Goal: Transaction & Acquisition: Purchase product/service

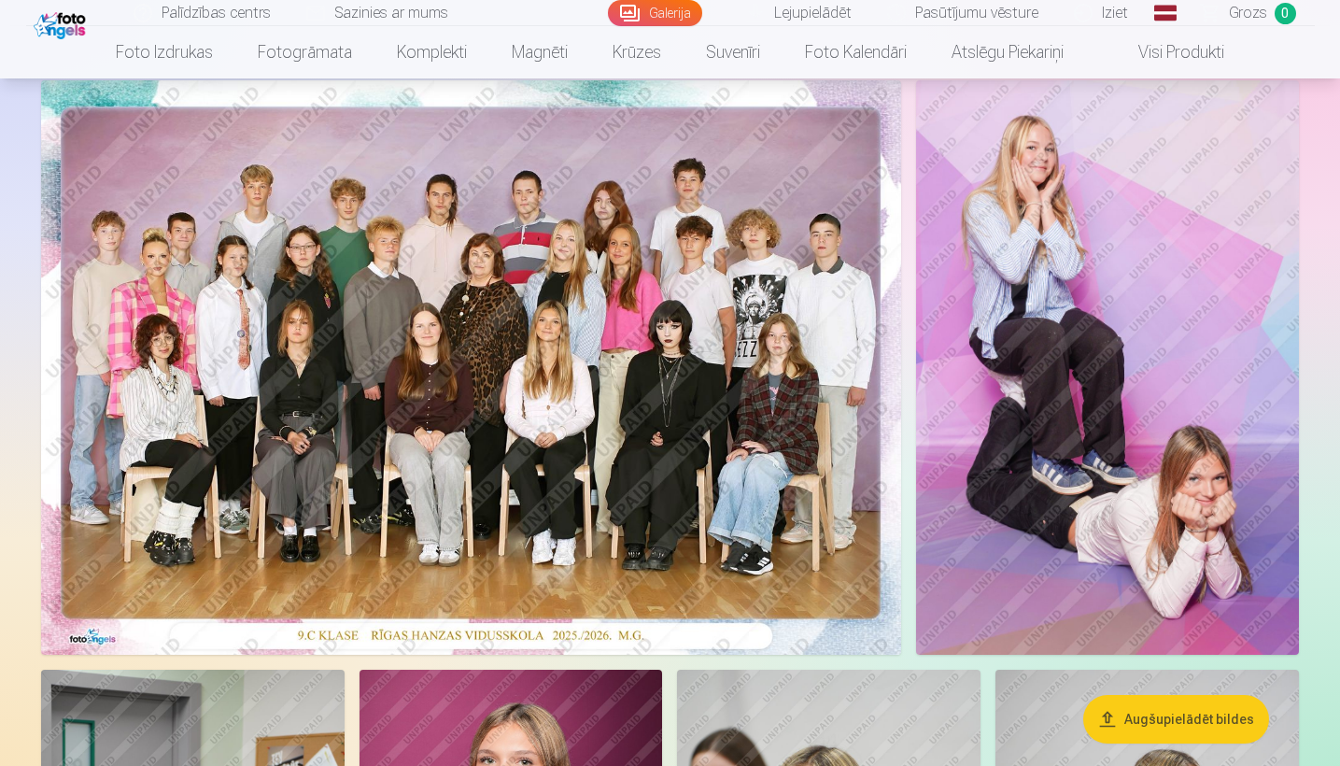
scroll to position [114, 0]
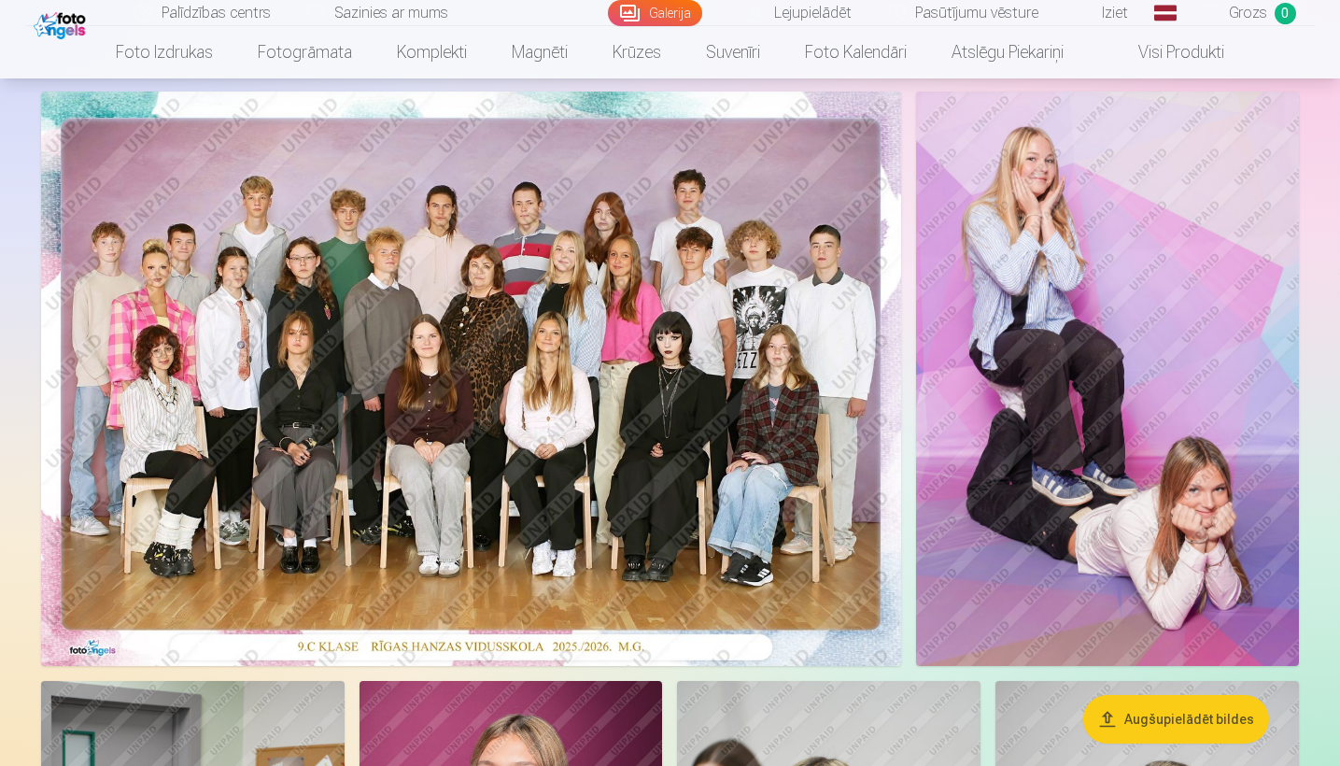
click at [707, 451] on img at bounding box center [471, 379] width 860 height 574
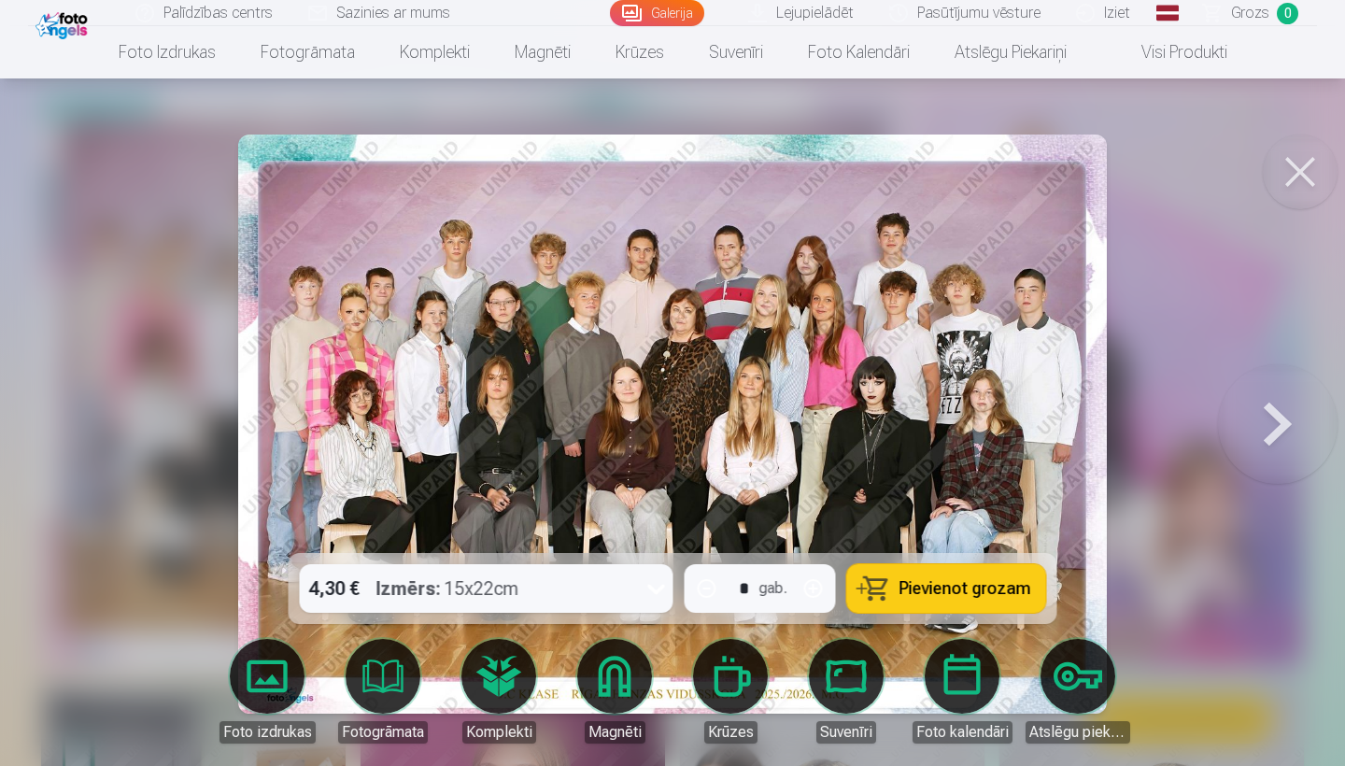
click at [572, 583] on div "4,30 € Izmērs : 15x22cm" at bounding box center [469, 588] width 338 height 49
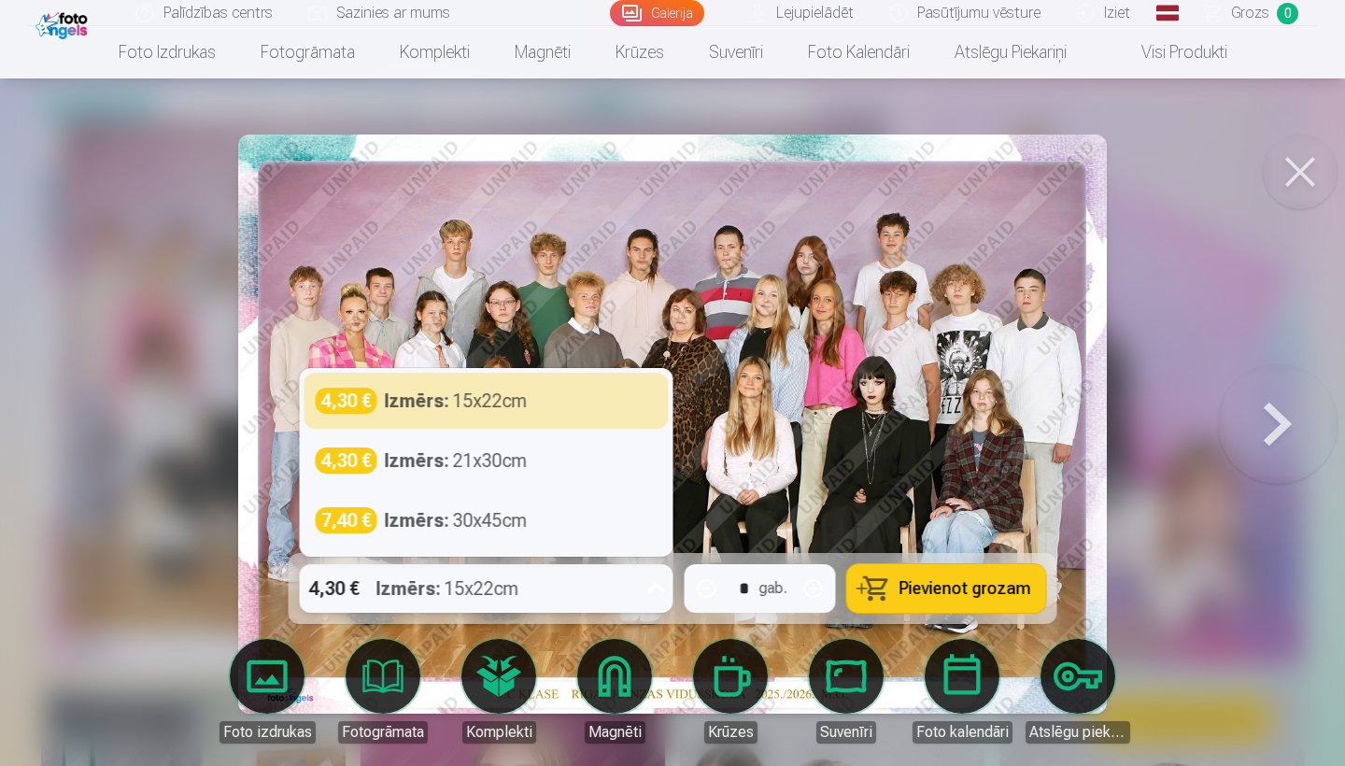
click at [887, 588] on button "Pievienot grozam" at bounding box center [946, 588] width 199 height 49
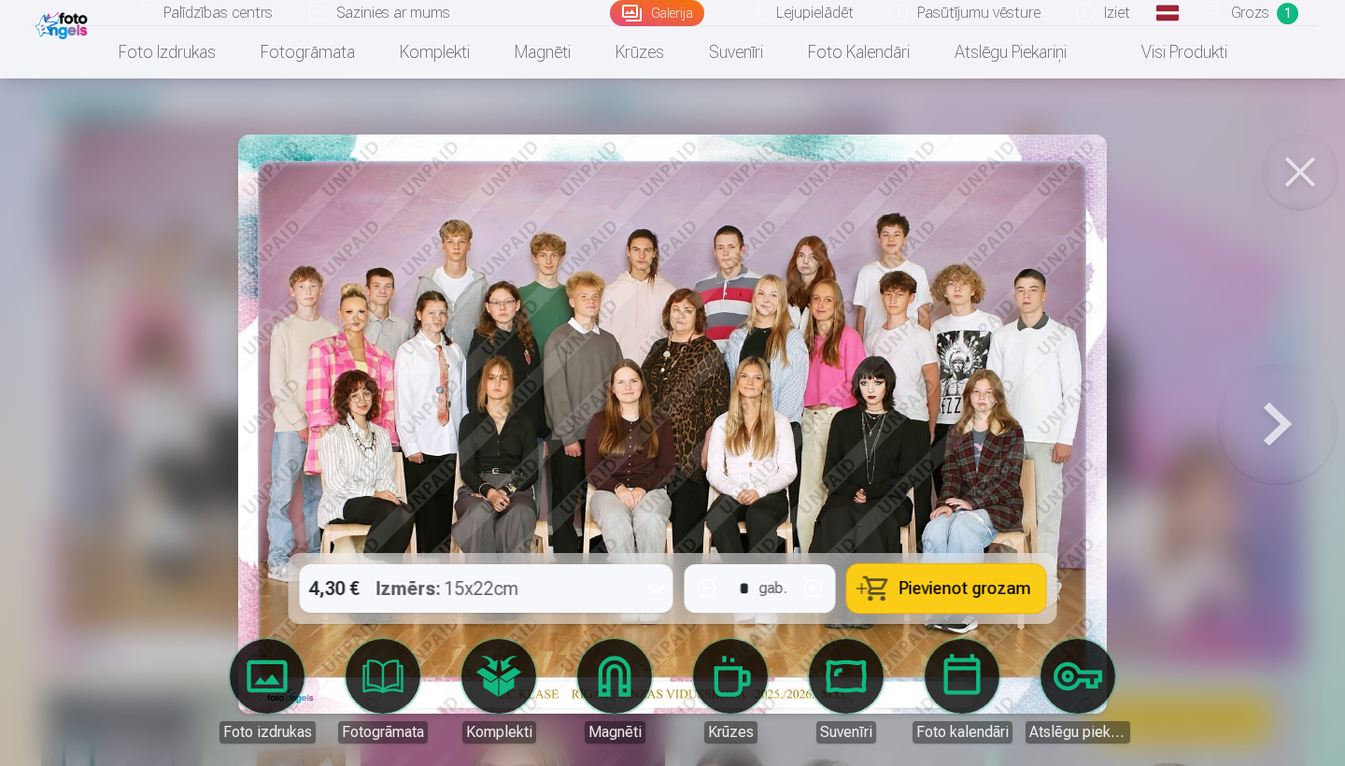
click at [1318, 176] on button at bounding box center [1299, 171] width 75 height 75
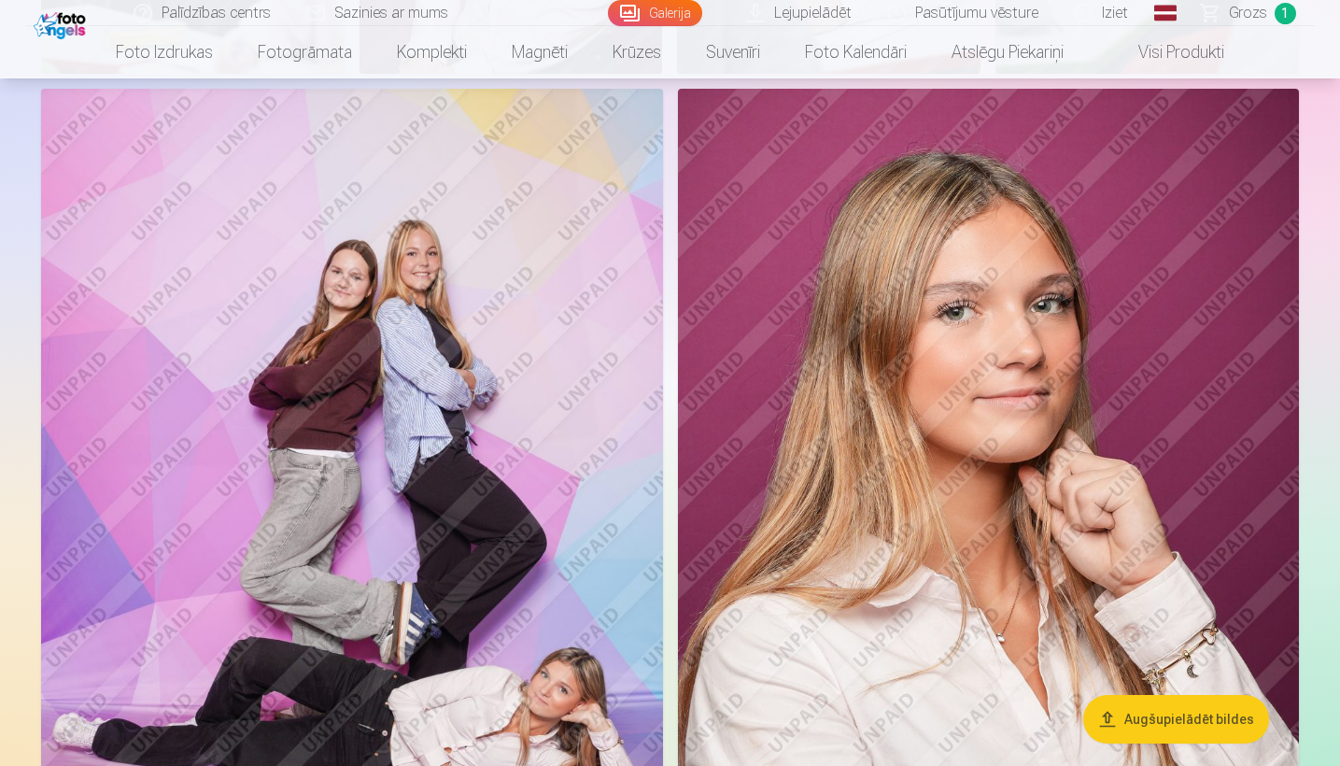
scroll to position [1230, 0]
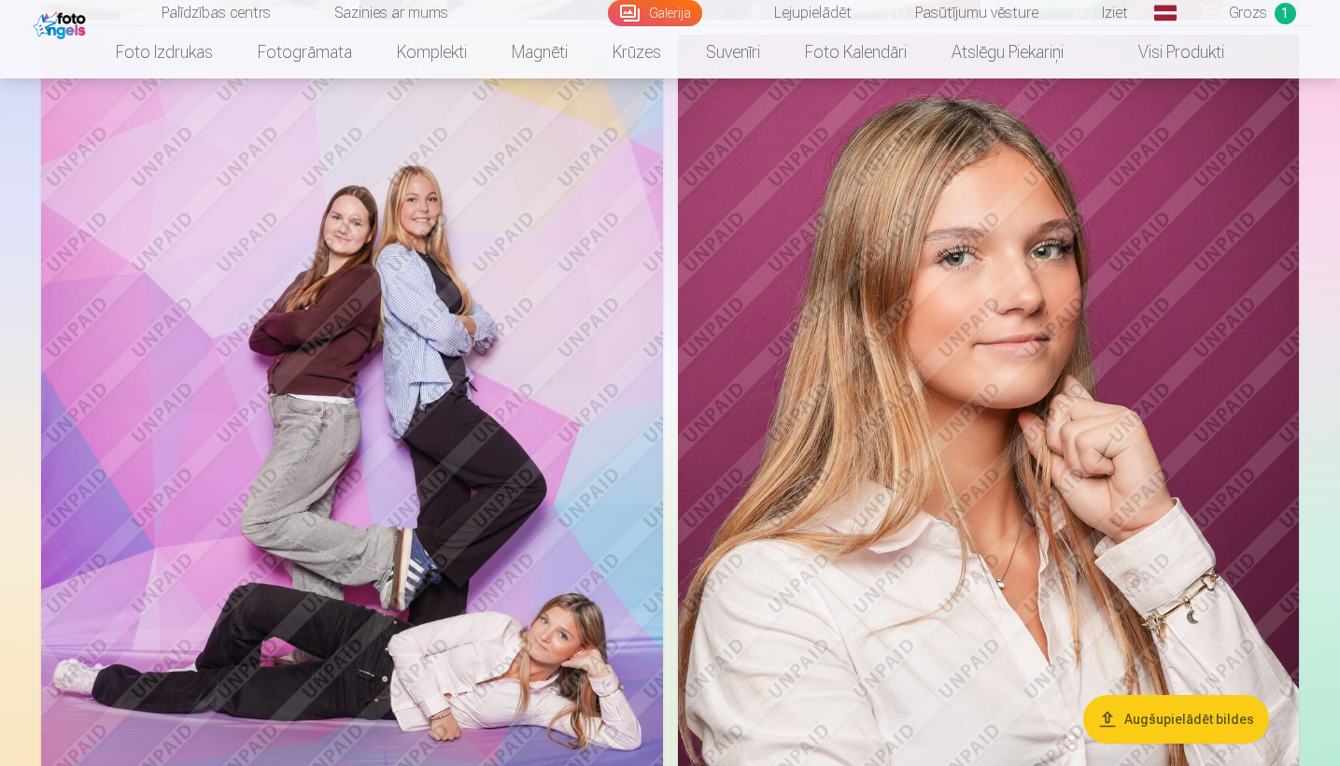
click at [444, 462] on img at bounding box center [352, 501] width 622 height 933
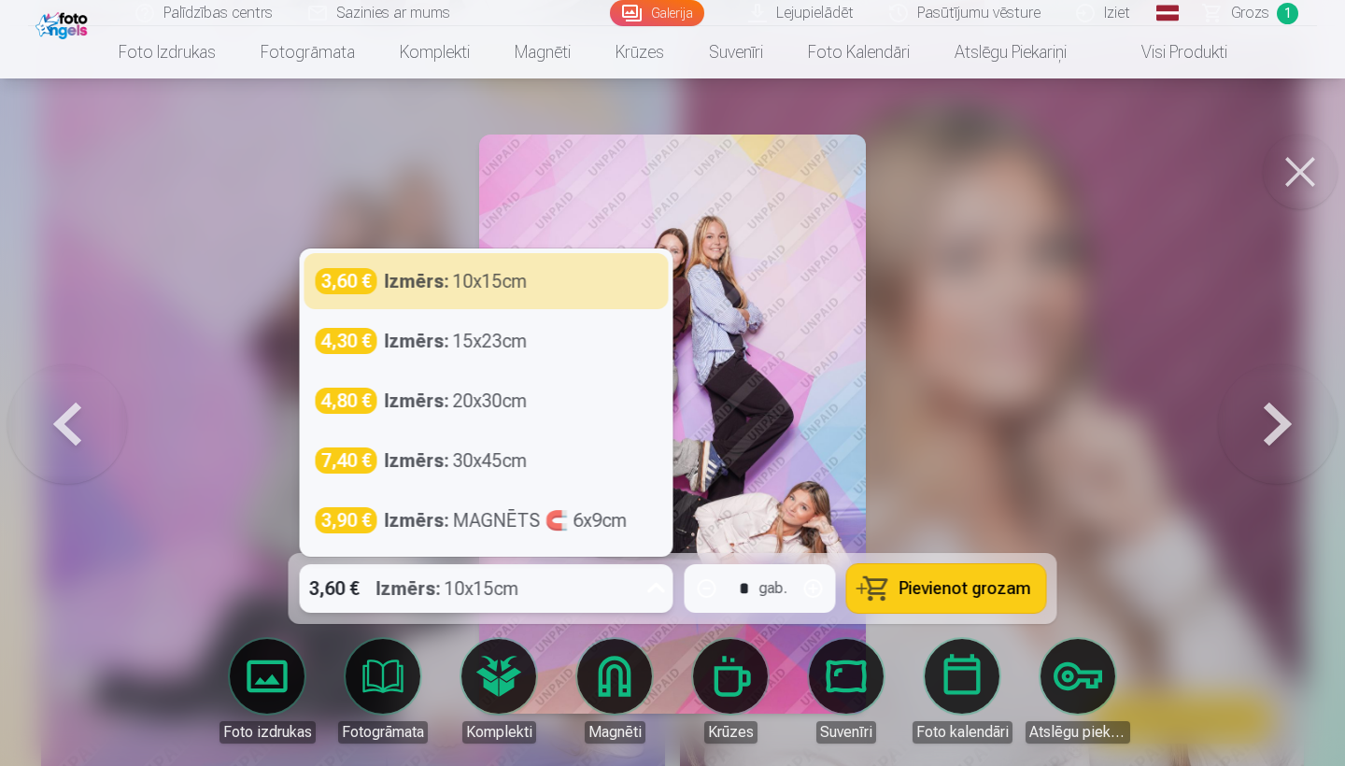
click at [591, 589] on div "3,60 € Izmērs : 10x15cm" at bounding box center [469, 588] width 338 height 49
click at [590, 584] on div "3,60 € Izmērs : 10x15cm" at bounding box center [469, 588] width 338 height 49
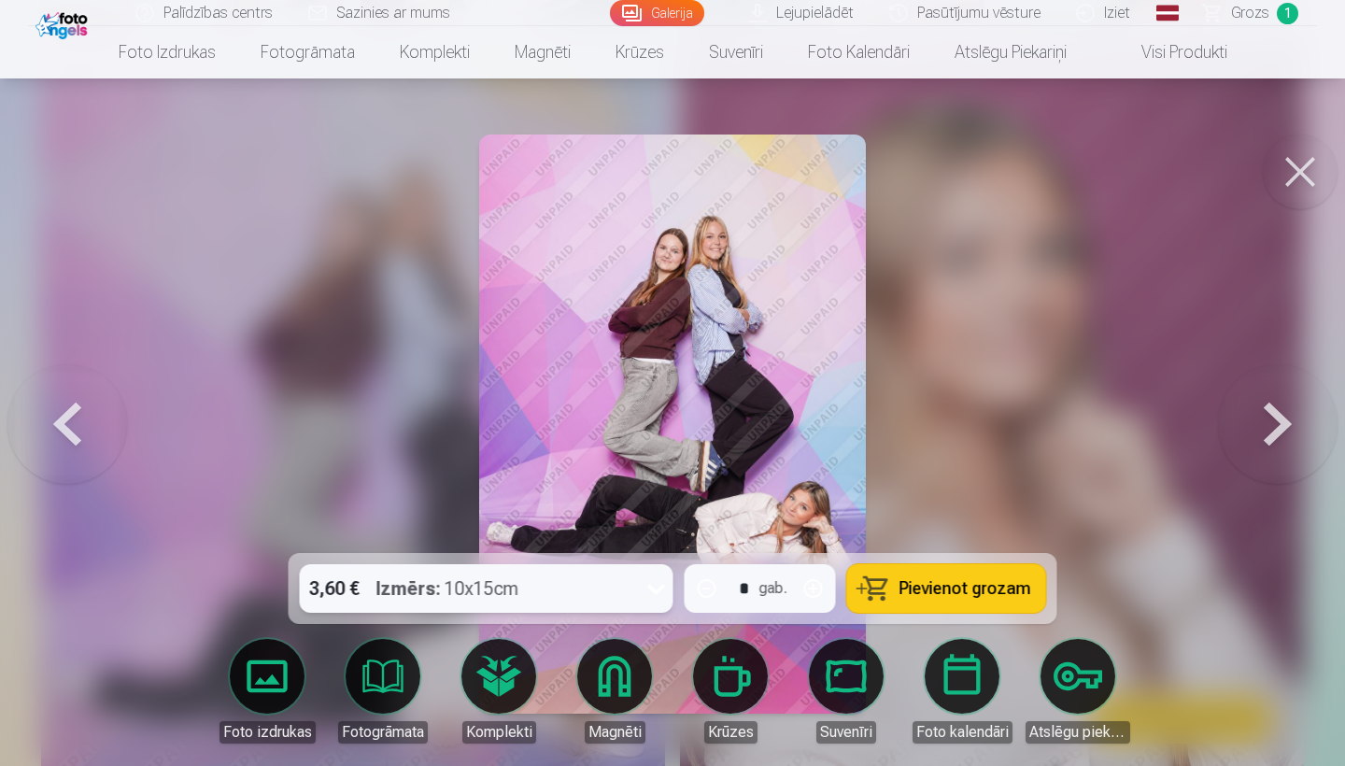
click at [618, 581] on div "3,60 € Izmērs : 10x15cm" at bounding box center [469, 588] width 338 height 49
click at [957, 547] on div at bounding box center [672, 383] width 1345 height 766
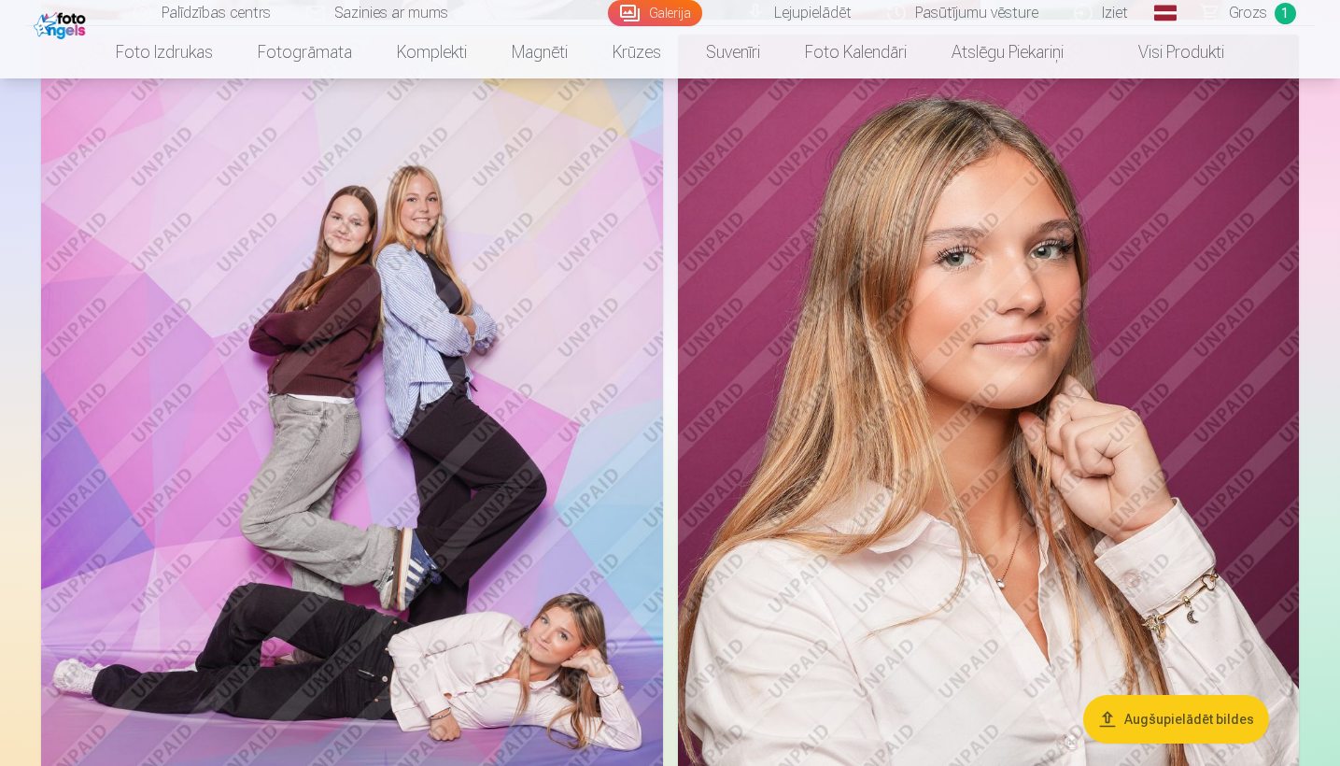
click at [529, 623] on img at bounding box center [352, 501] width 622 height 933
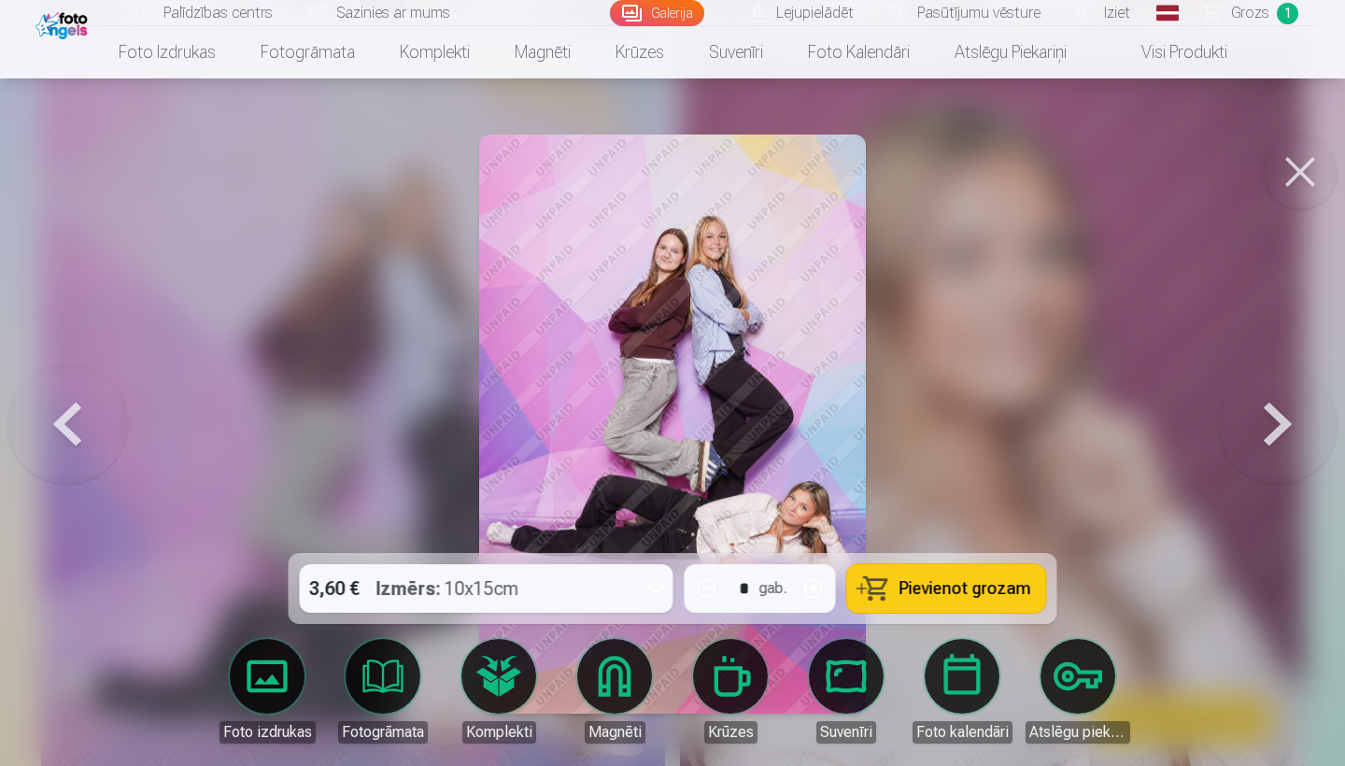
click at [903, 609] on button "Pievienot grozam" at bounding box center [946, 588] width 199 height 49
click at [1305, 180] on button at bounding box center [1299, 171] width 75 height 75
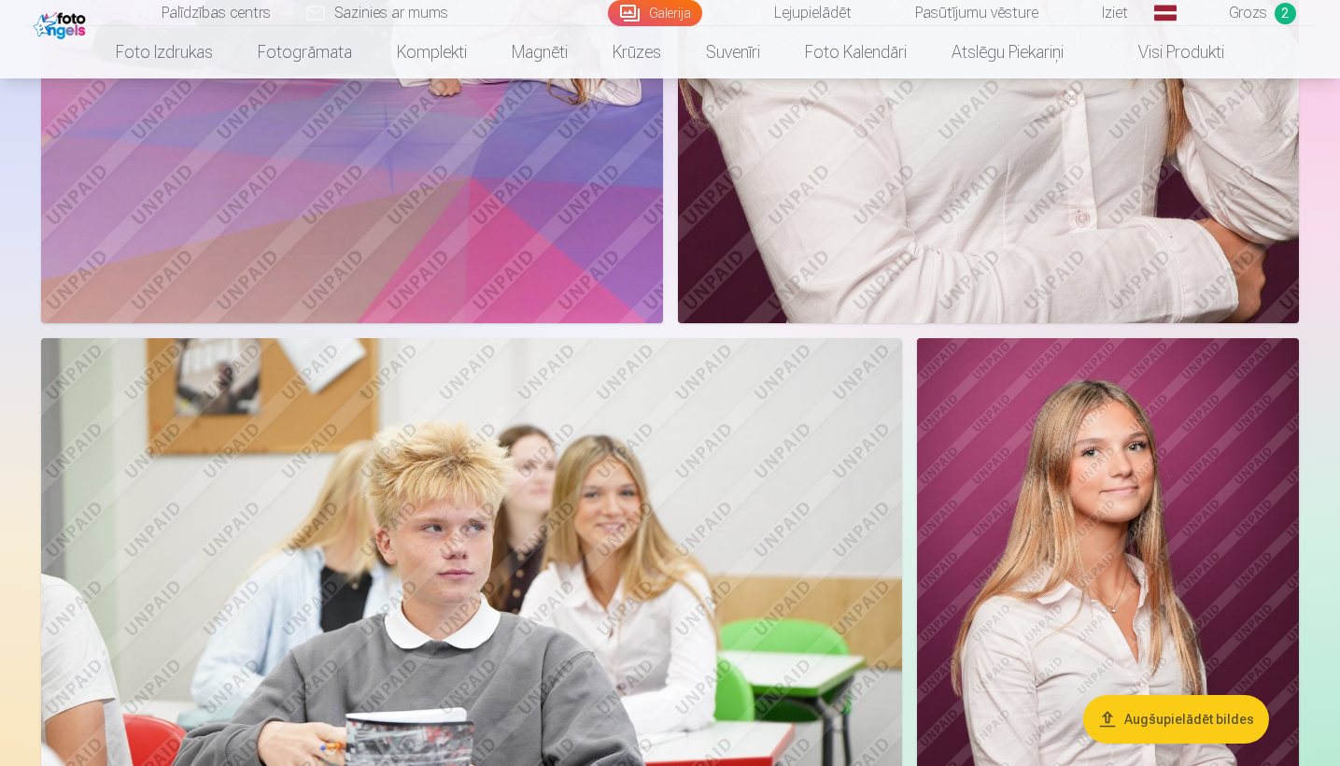
scroll to position [1886, 0]
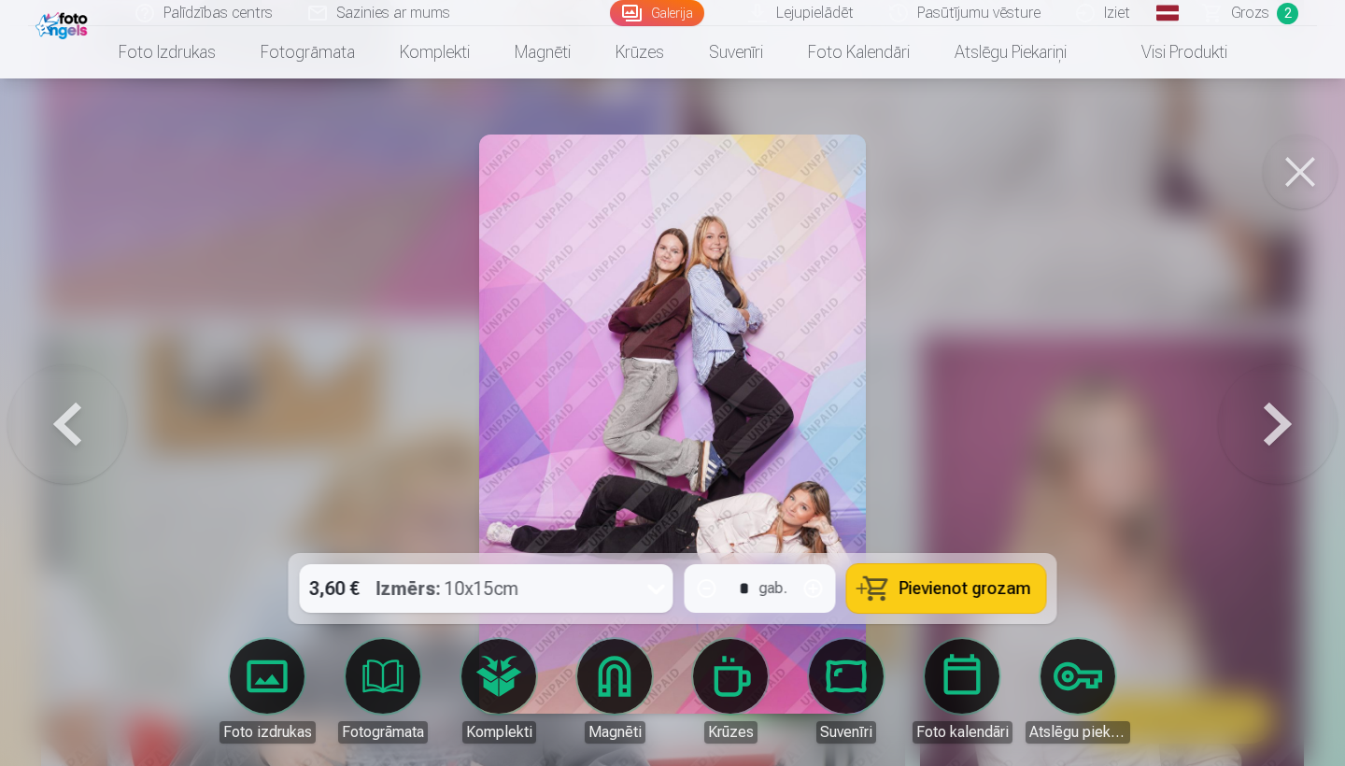
click at [1321, 160] on button at bounding box center [1299, 171] width 75 height 75
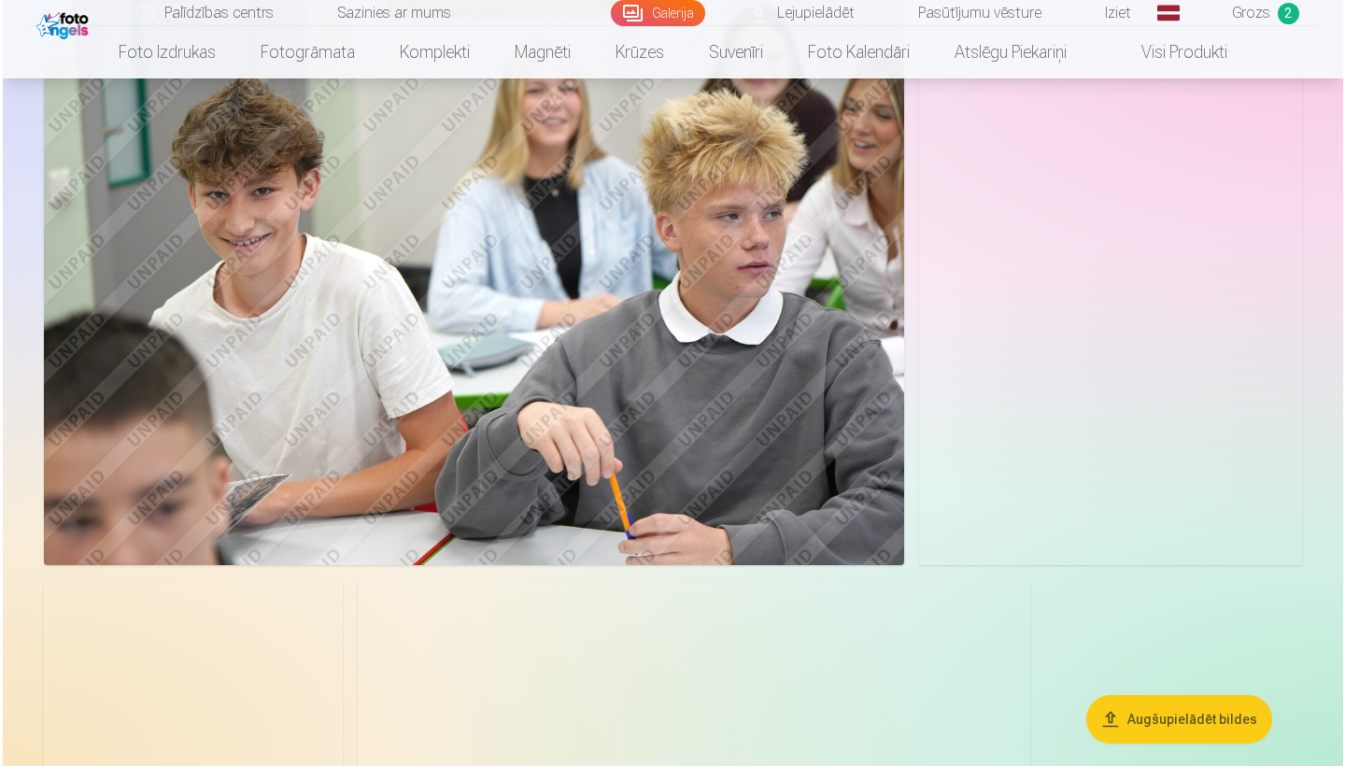
scroll to position [4611, 0]
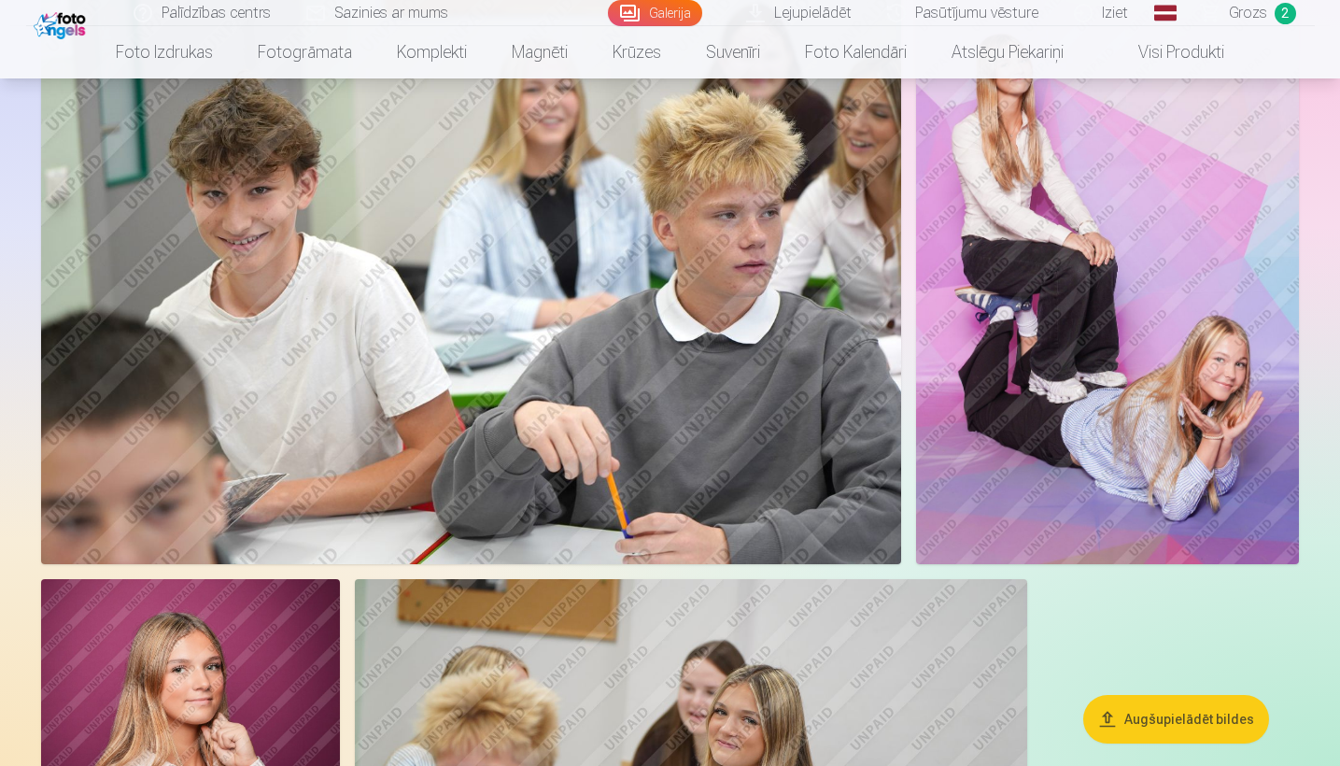
click at [989, 516] on img at bounding box center [1107, 278] width 383 height 574
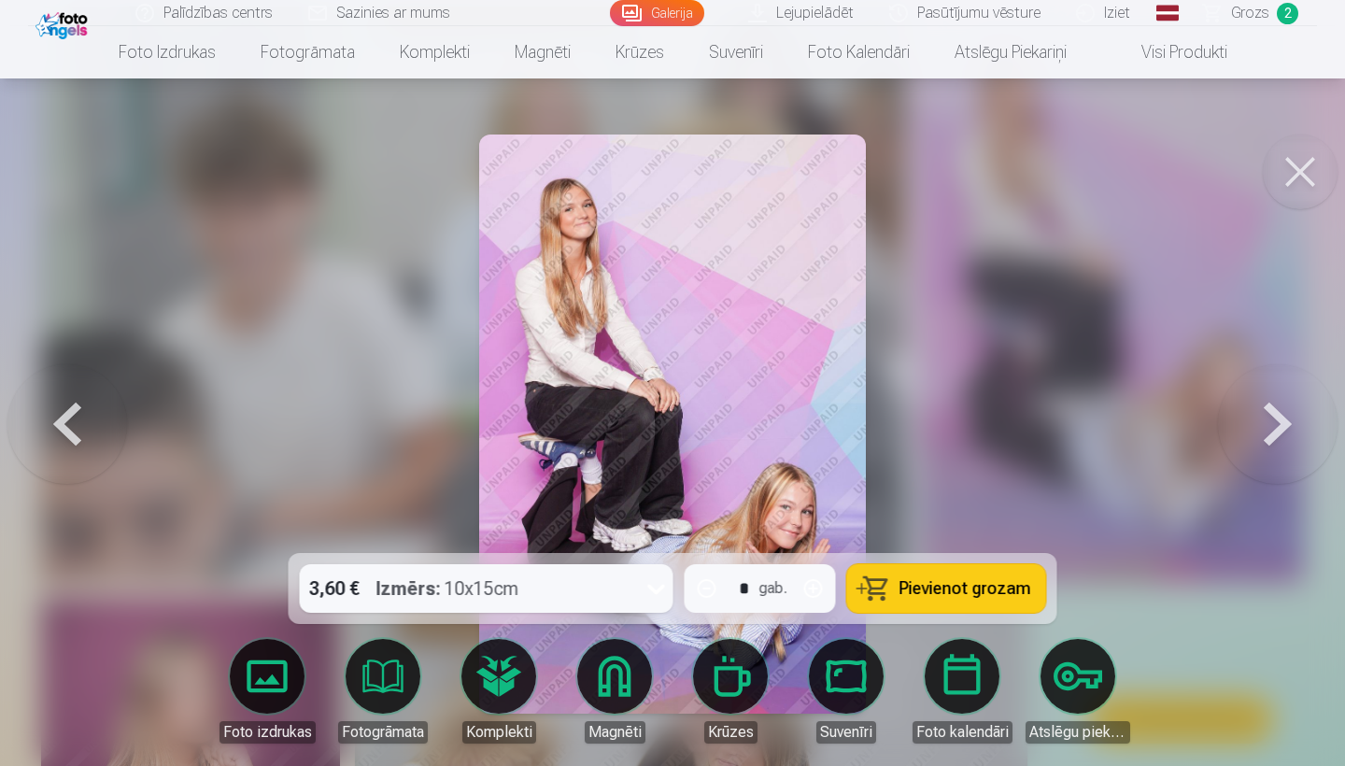
click at [917, 591] on span "Pievienot grozam" at bounding box center [965, 588] width 132 height 17
click at [1293, 152] on button at bounding box center [1299, 171] width 75 height 75
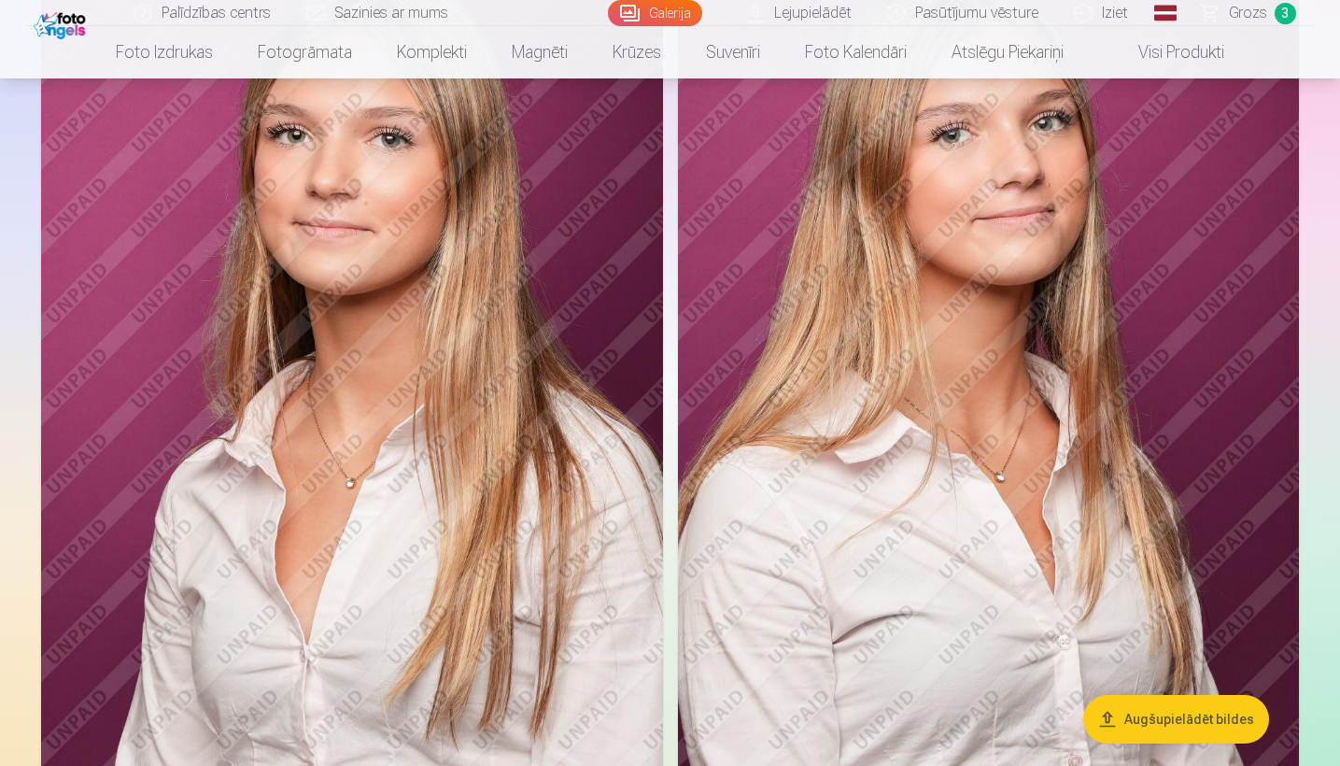
scroll to position [2879, 0]
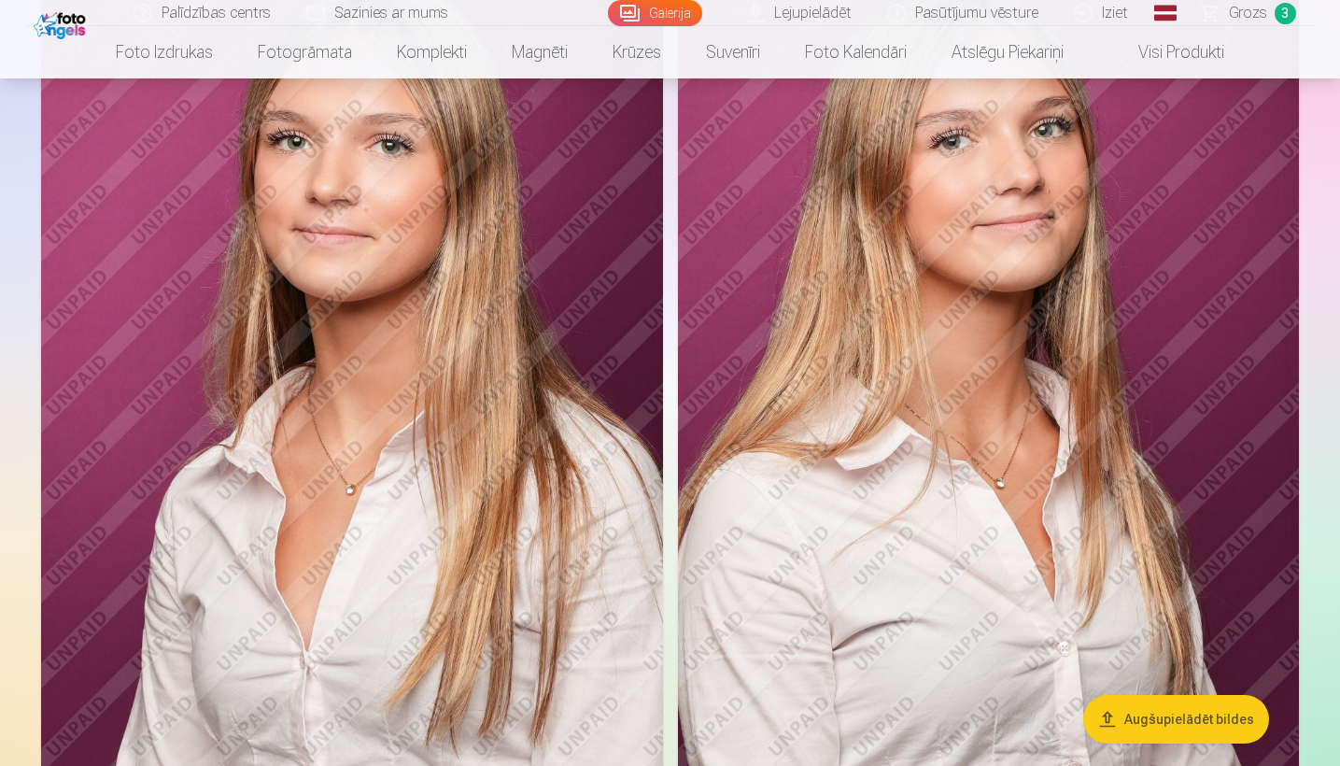
click at [977, 317] on img at bounding box center [989, 388] width 622 height 933
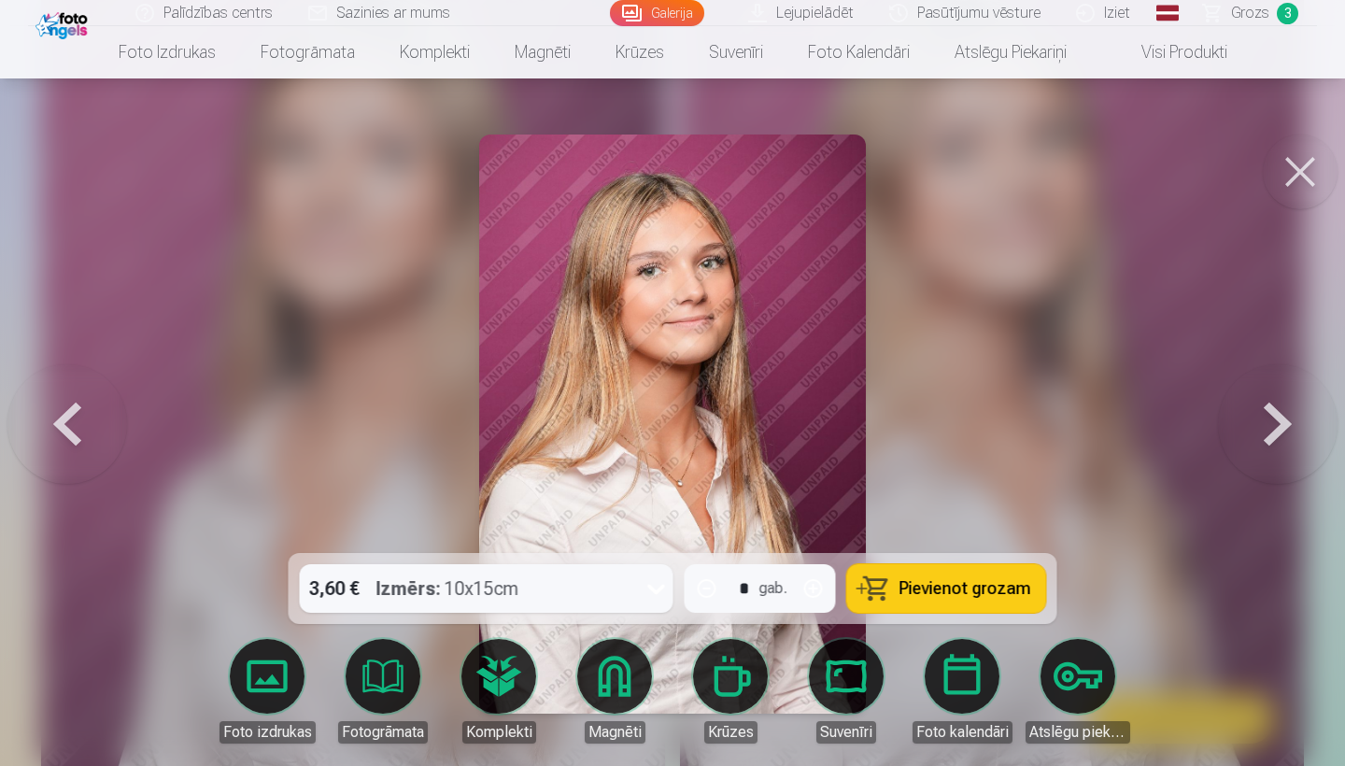
click at [628, 604] on div "3,60 € Izmērs : 10x15cm" at bounding box center [469, 588] width 338 height 49
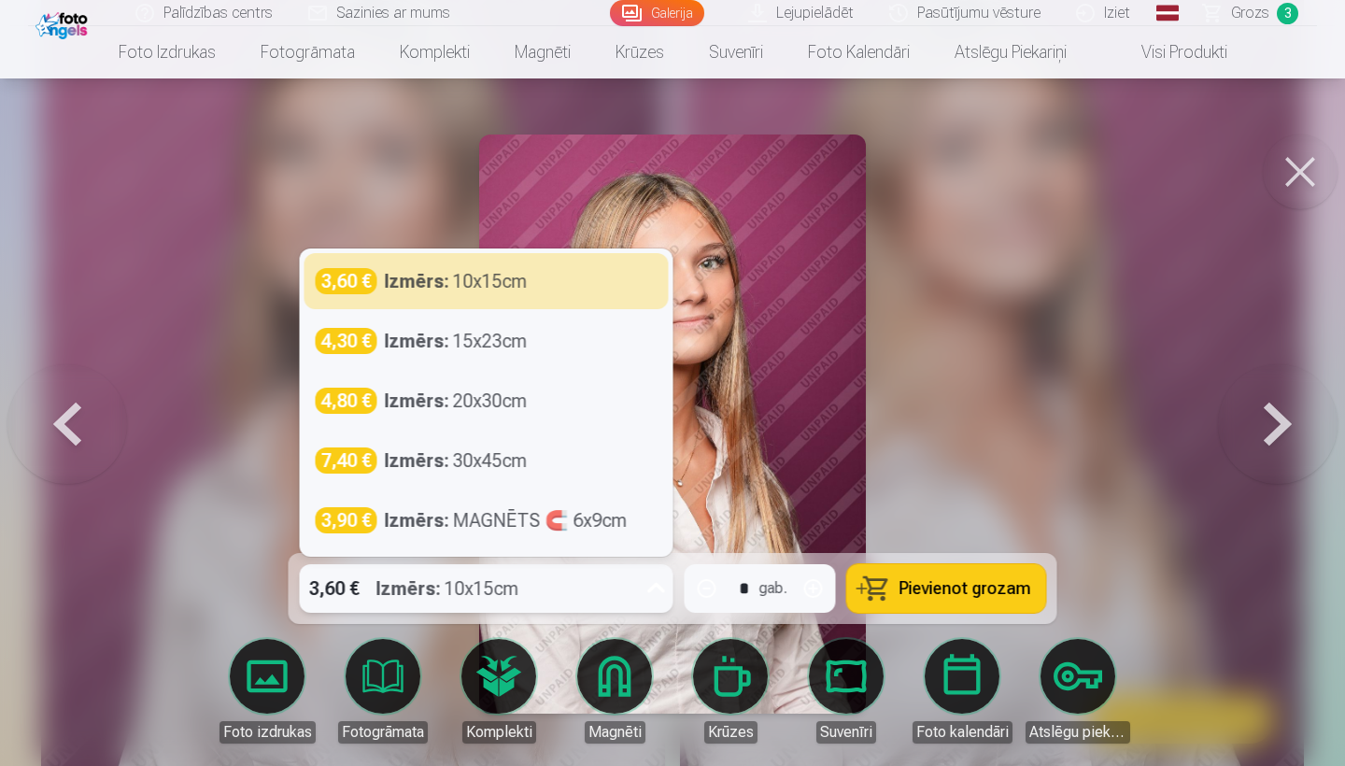
click at [979, 353] on div at bounding box center [672, 383] width 1345 height 766
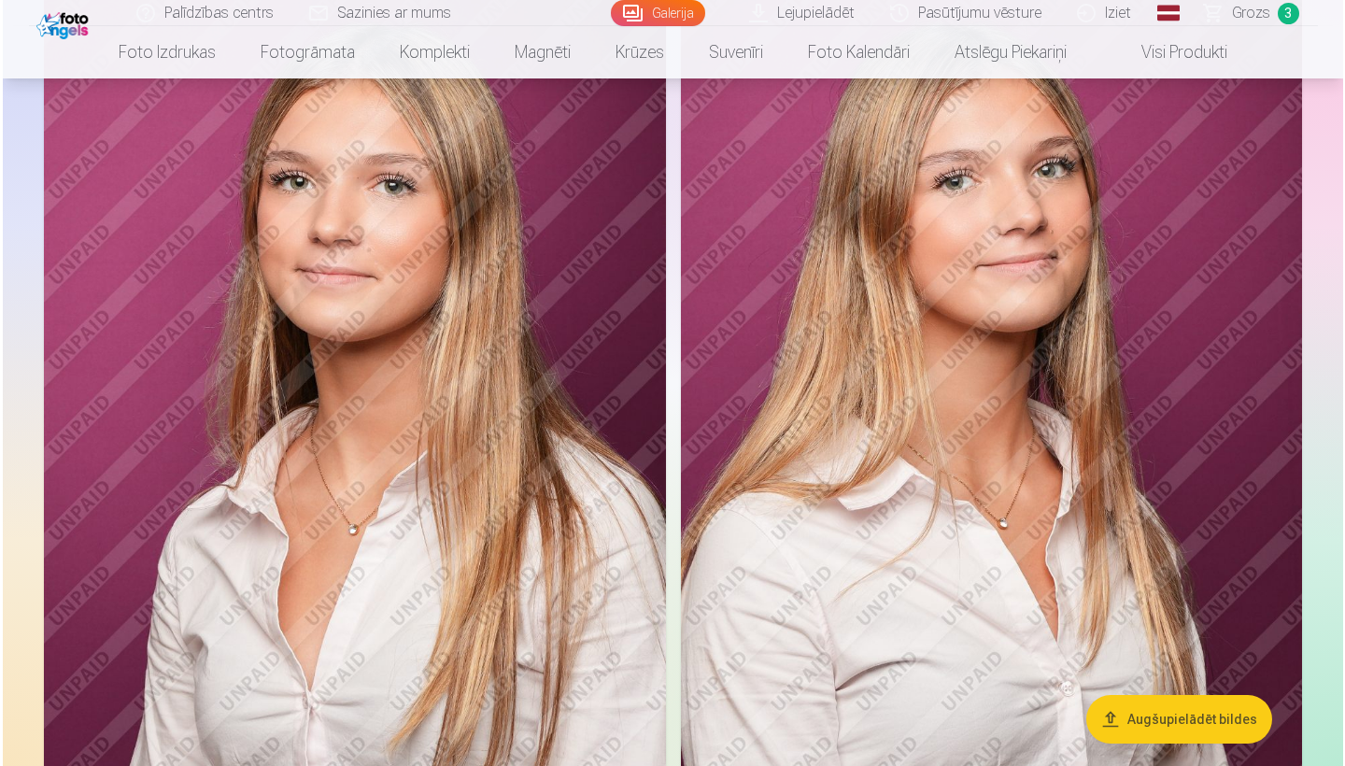
scroll to position [2801, 0]
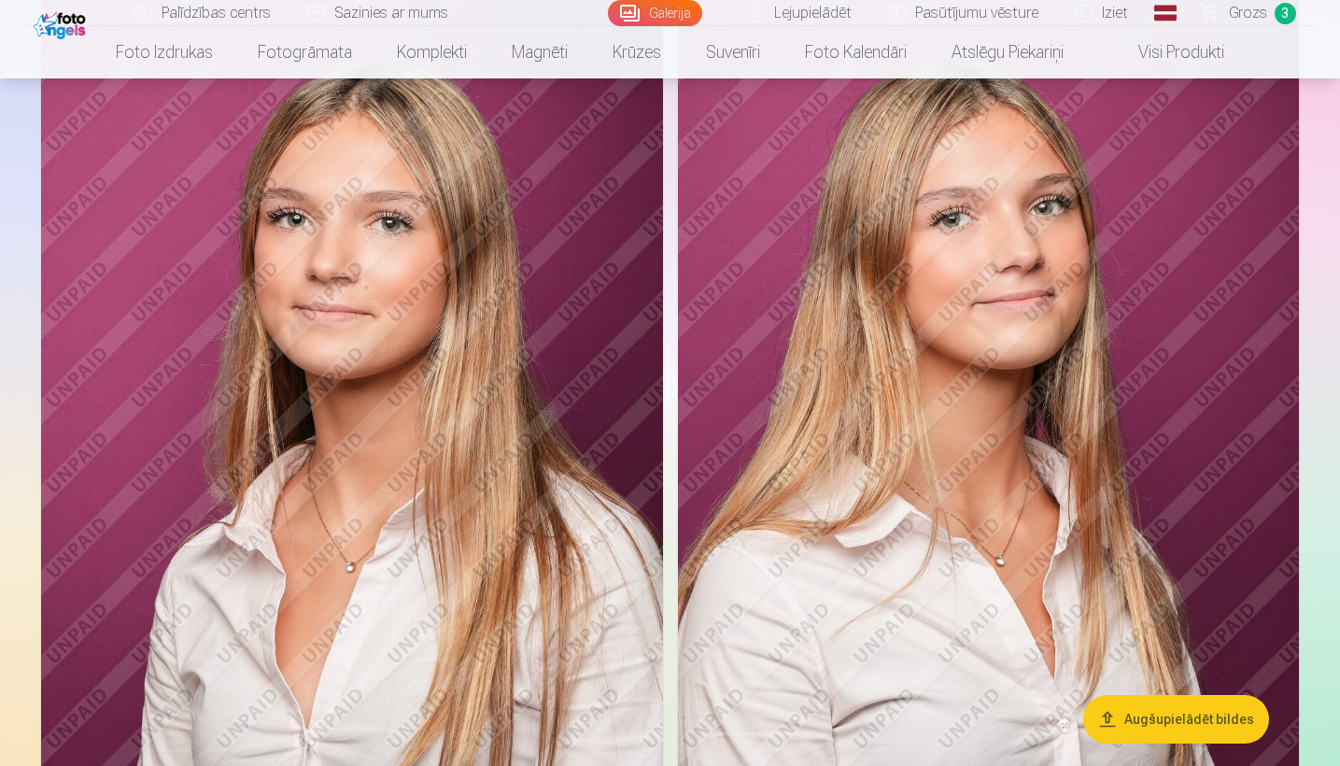
click at [520, 464] on img at bounding box center [352, 465] width 622 height 933
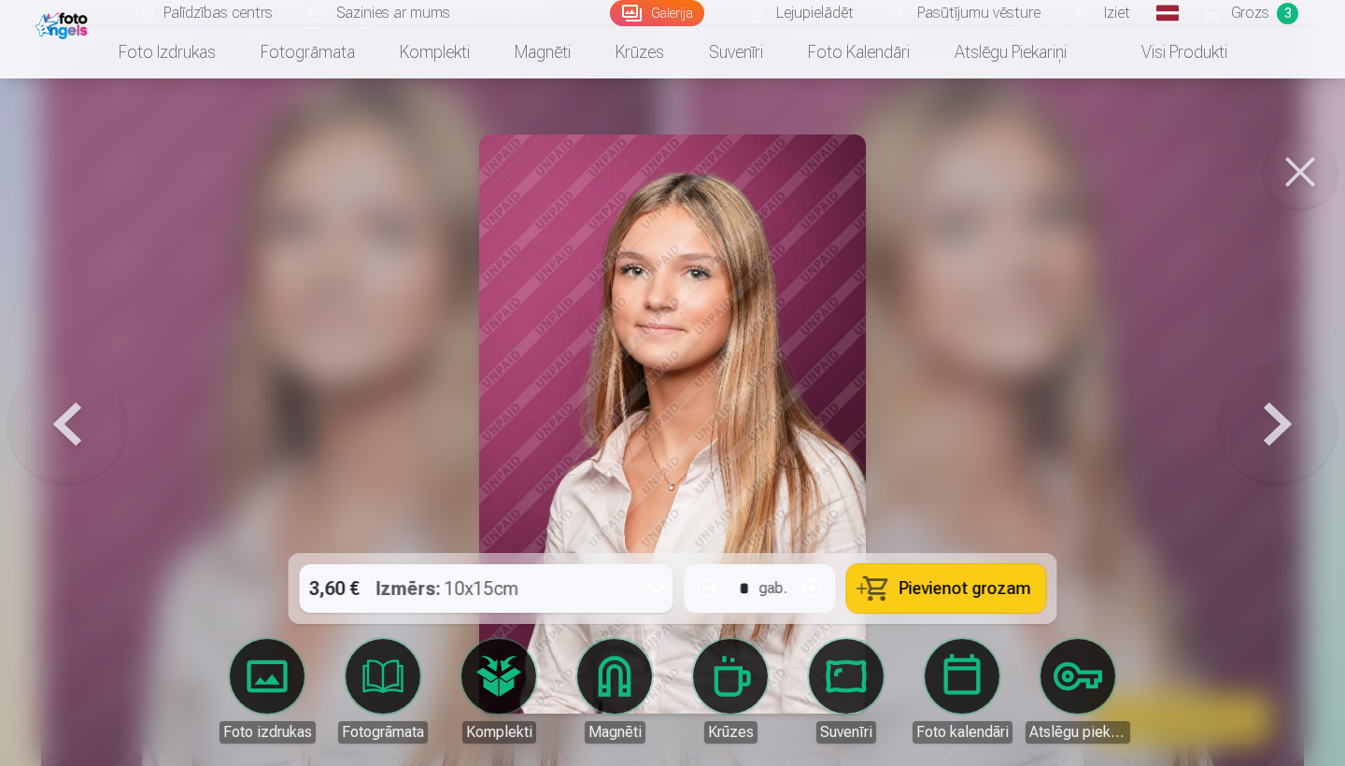
click at [815, 589] on button "button" at bounding box center [813, 588] width 45 height 45
click at [911, 583] on span "Pievienot grozam" at bounding box center [965, 588] width 132 height 17
type input "*"
click at [1291, 183] on button at bounding box center [1299, 171] width 75 height 75
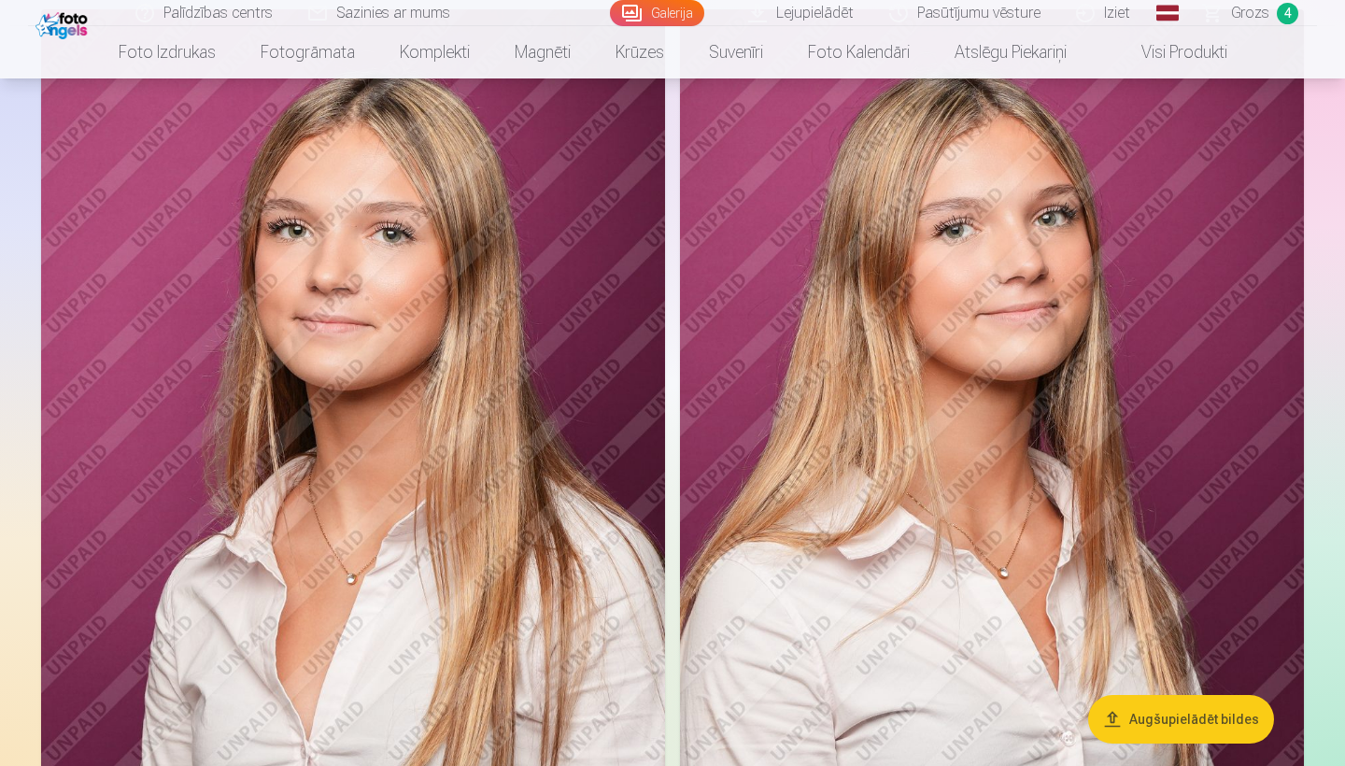
scroll to position [3305, 0]
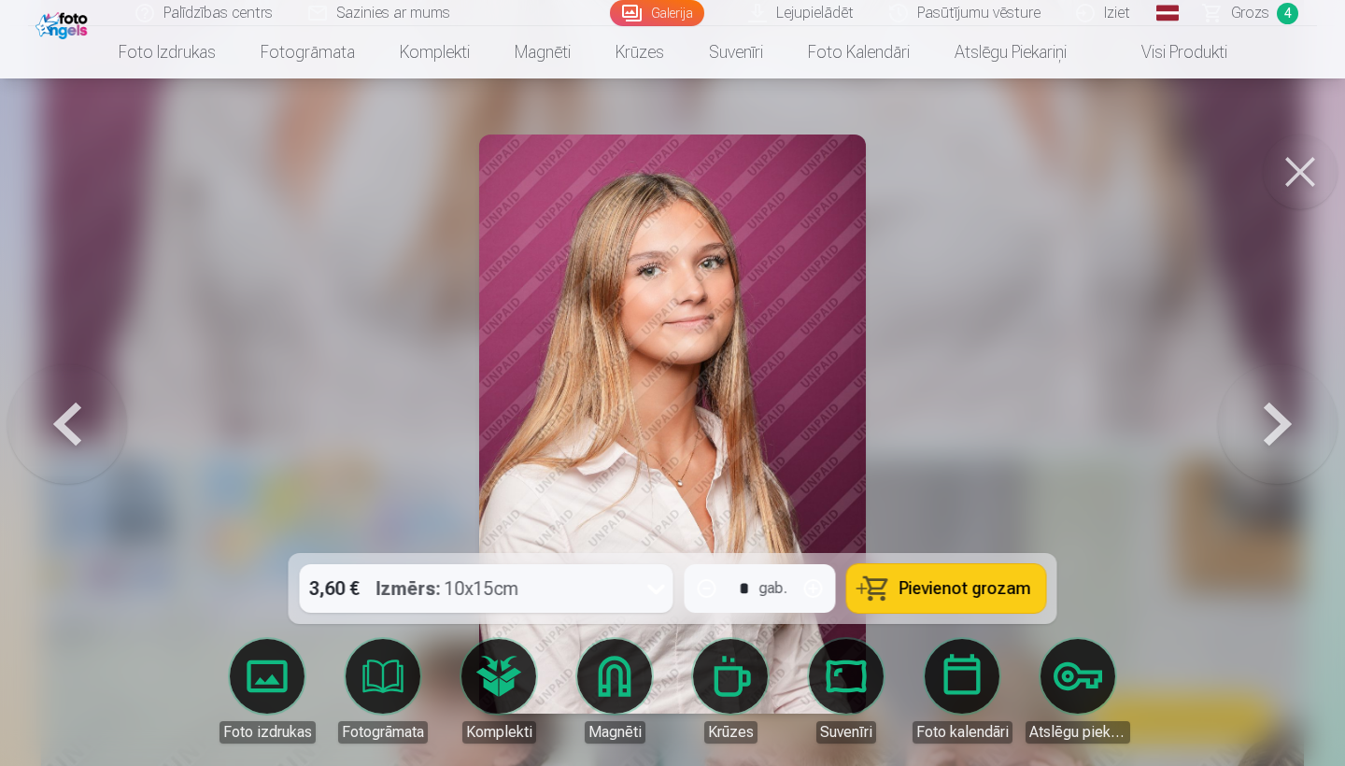
click at [867, 582] on button "Pievienot grozam" at bounding box center [946, 588] width 199 height 49
click at [1304, 167] on button at bounding box center [1299, 171] width 75 height 75
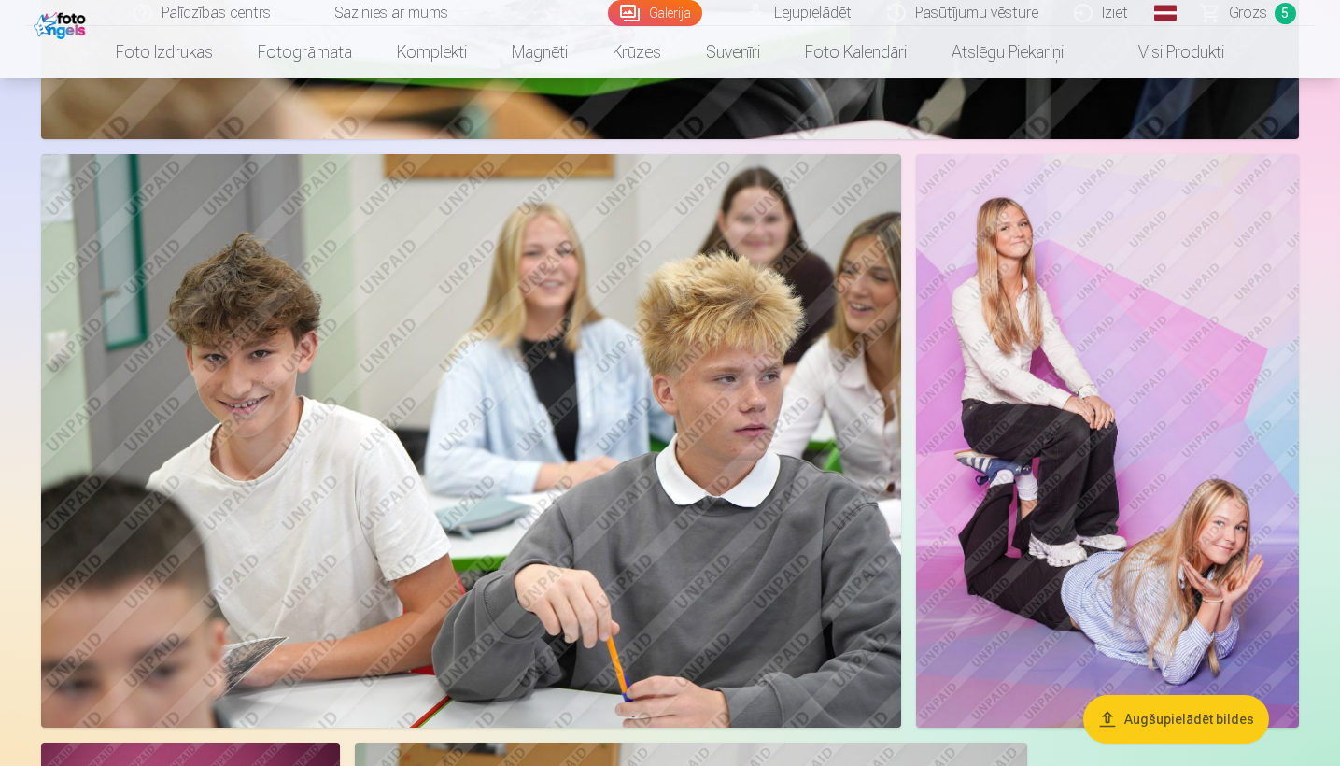
scroll to position [4449, 0]
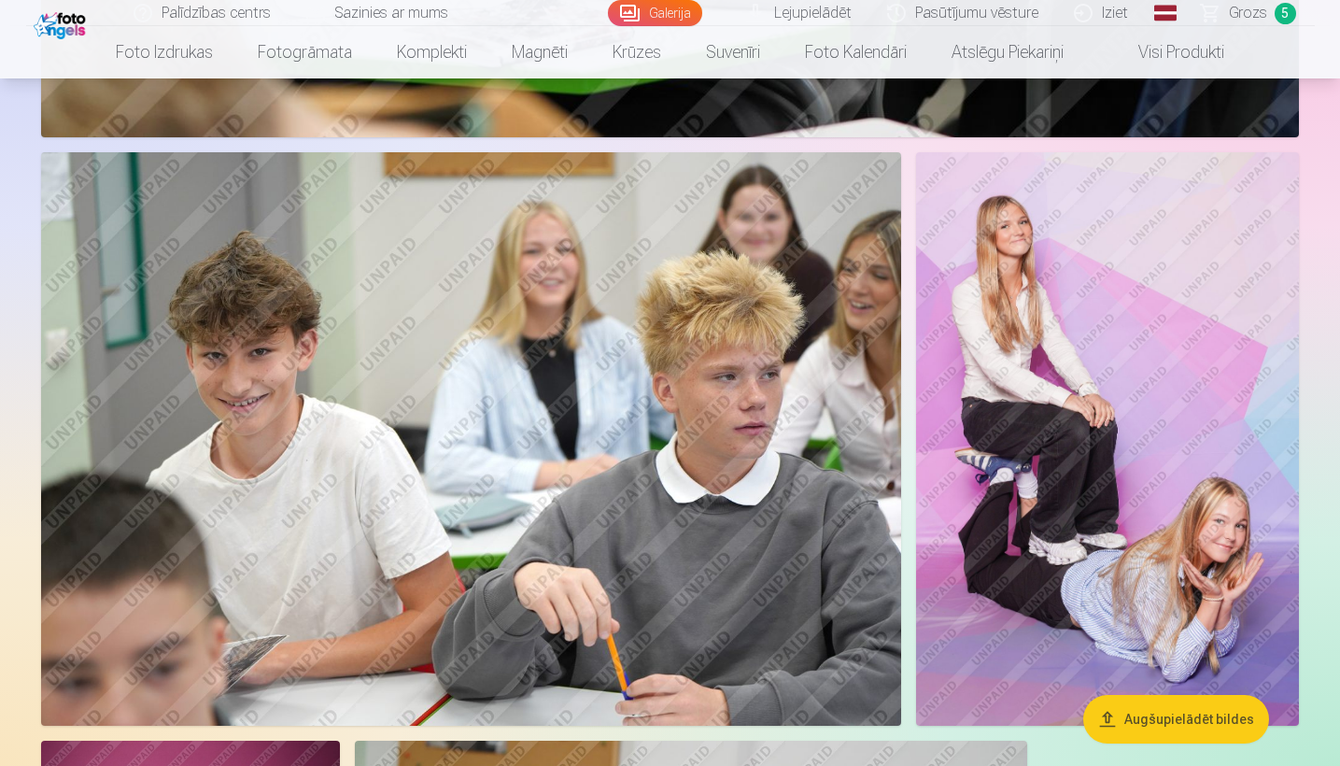
click at [1107, 422] on img at bounding box center [1107, 439] width 383 height 574
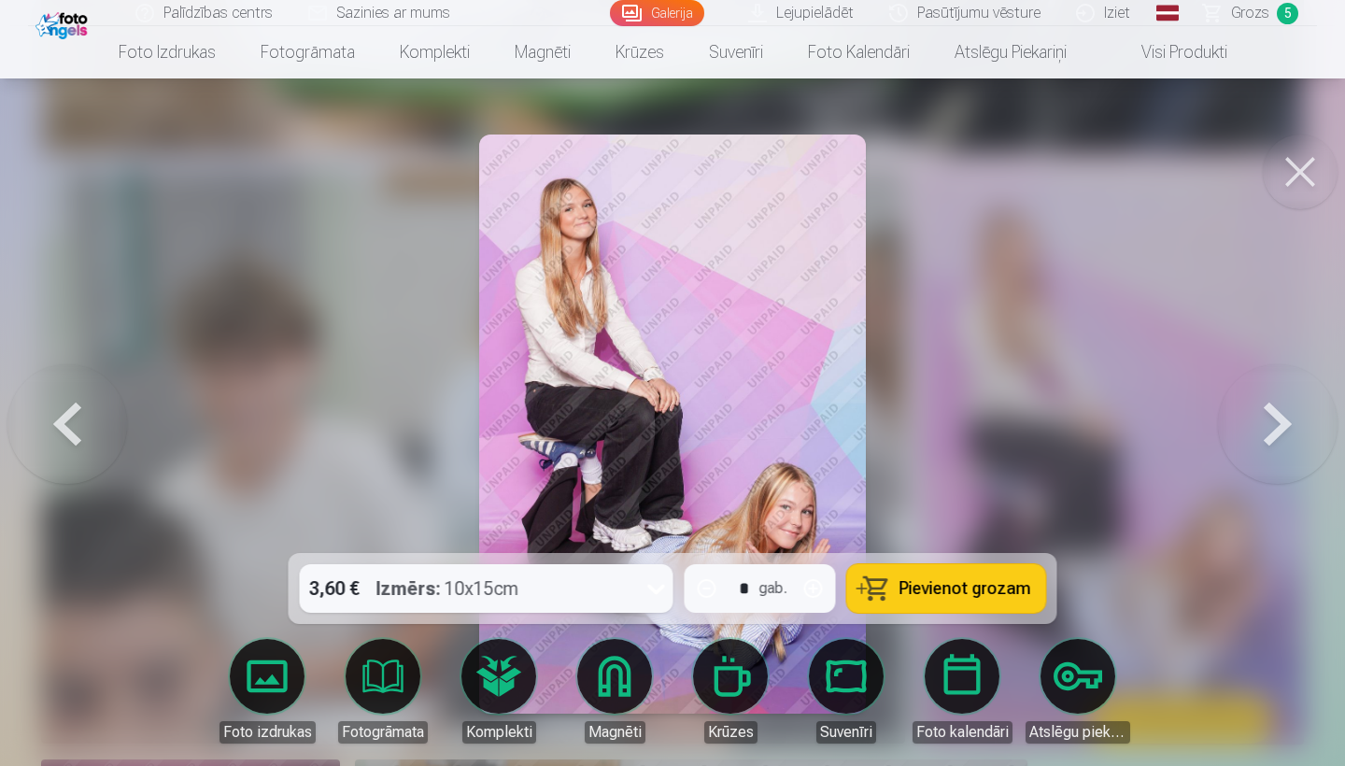
click at [1288, 165] on button at bounding box center [1299, 171] width 75 height 75
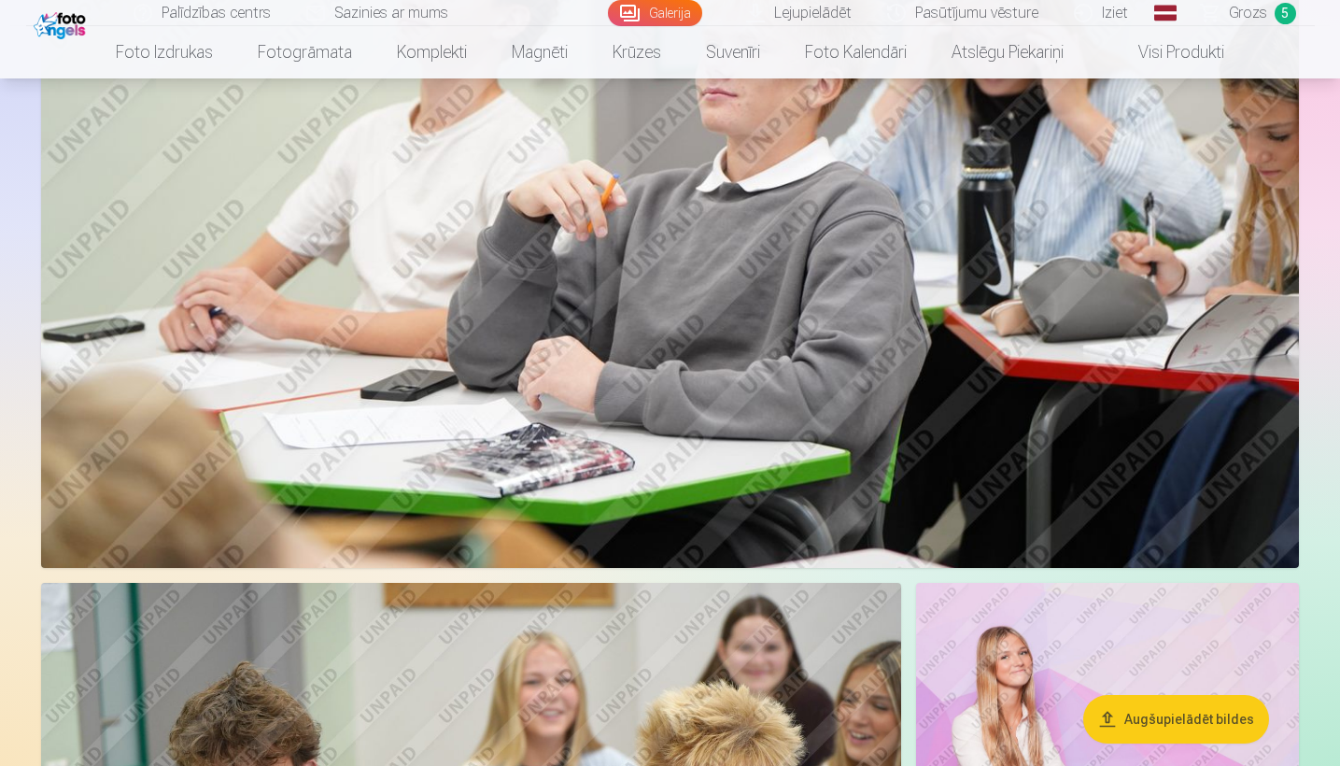
scroll to position [3988, 0]
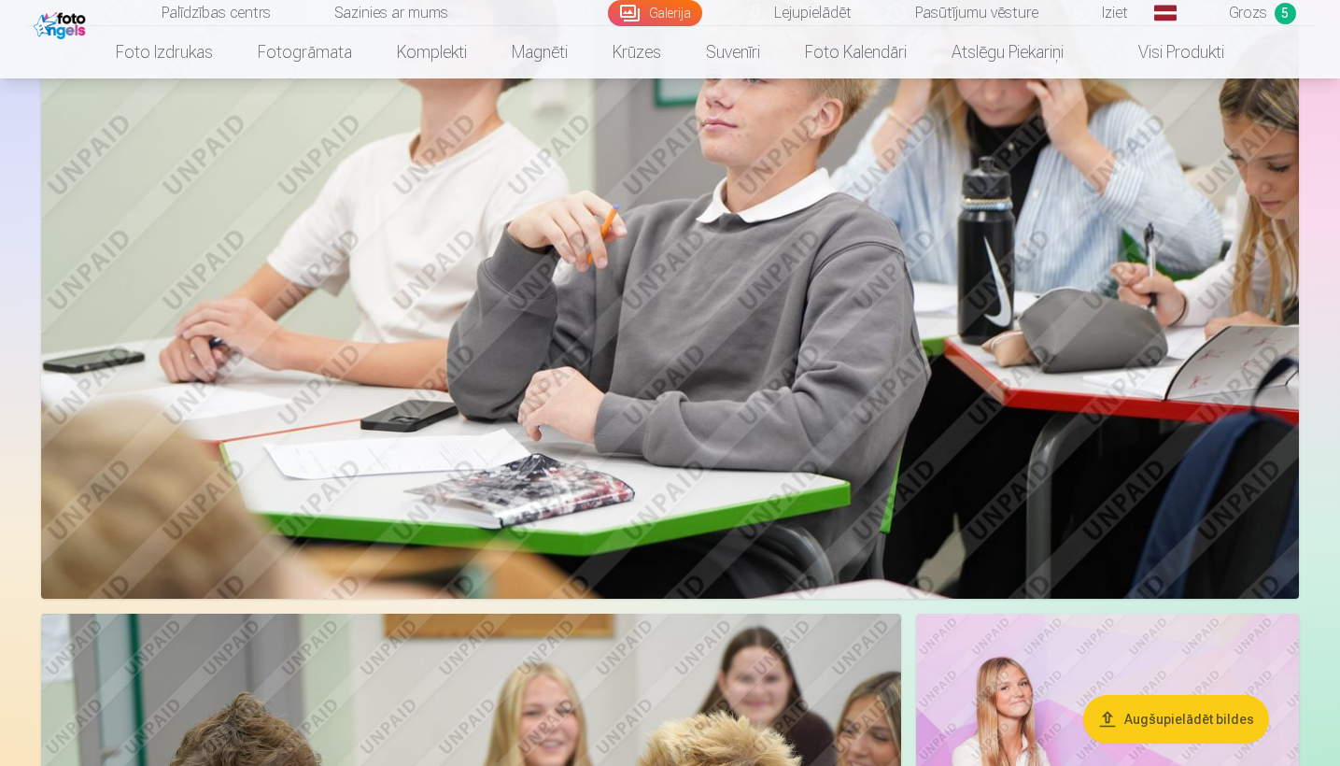
click at [1234, 14] on span "Grozs" at bounding box center [1248, 13] width 38 height 22
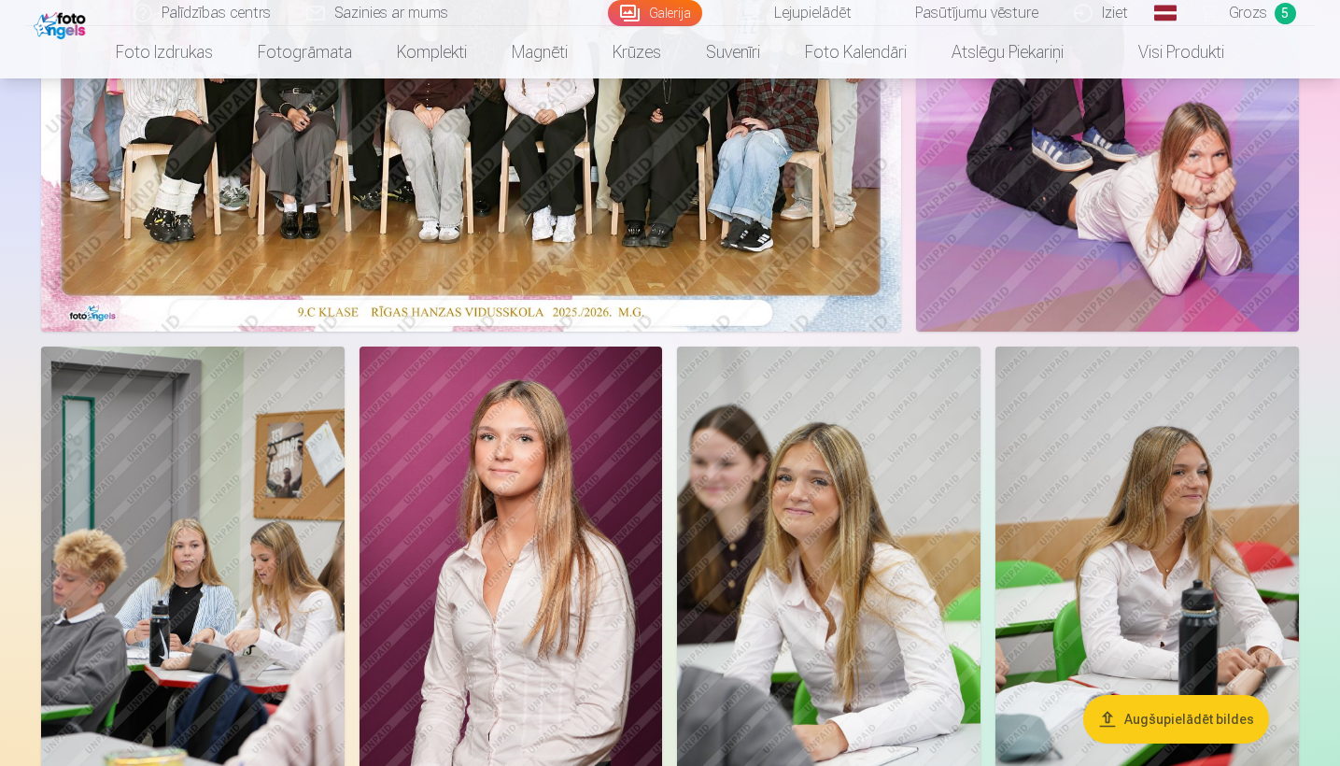
scroll to position [454, 0]
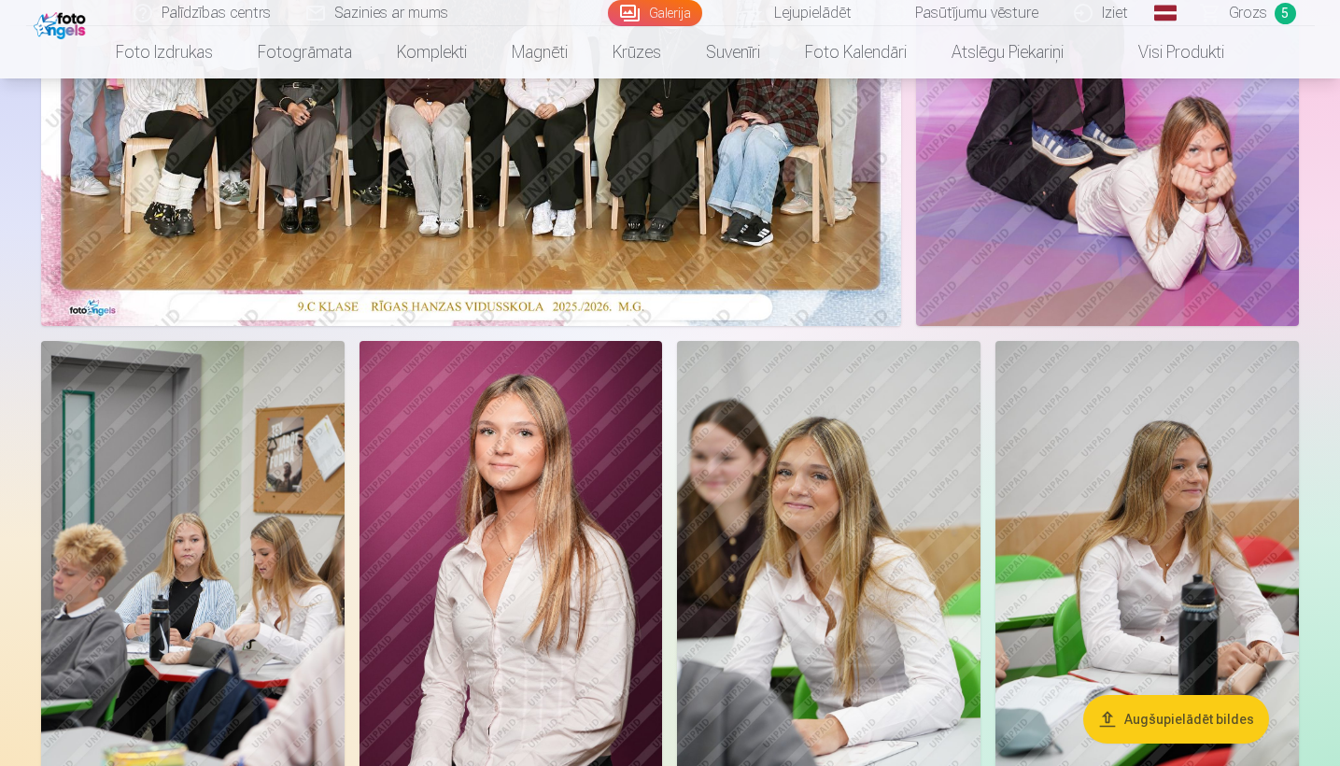
click at [800, 486] on img at bounding box center [828, 568] width 303 height 455
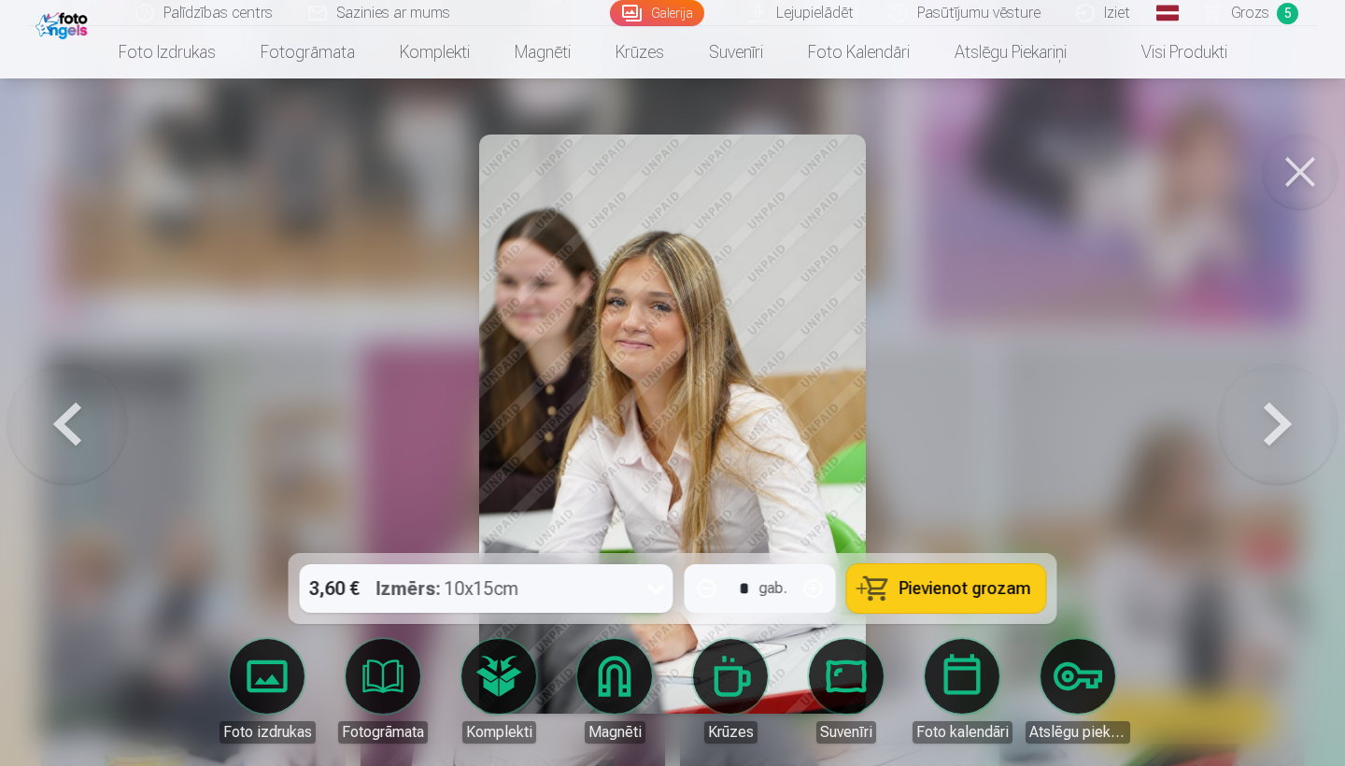
click at [1290, 190] on button at bounding box center [1299, 171] width 75 height 75
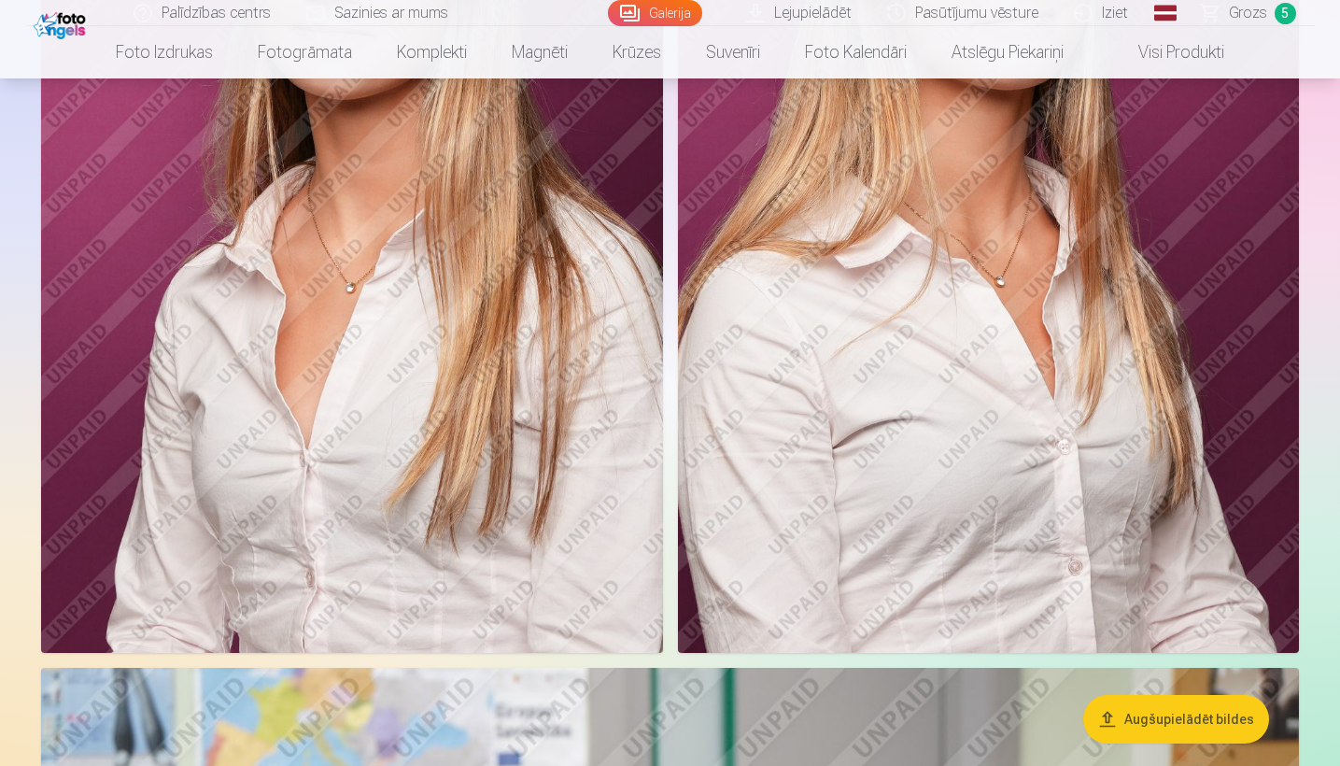
scroll to position [3083, 0]
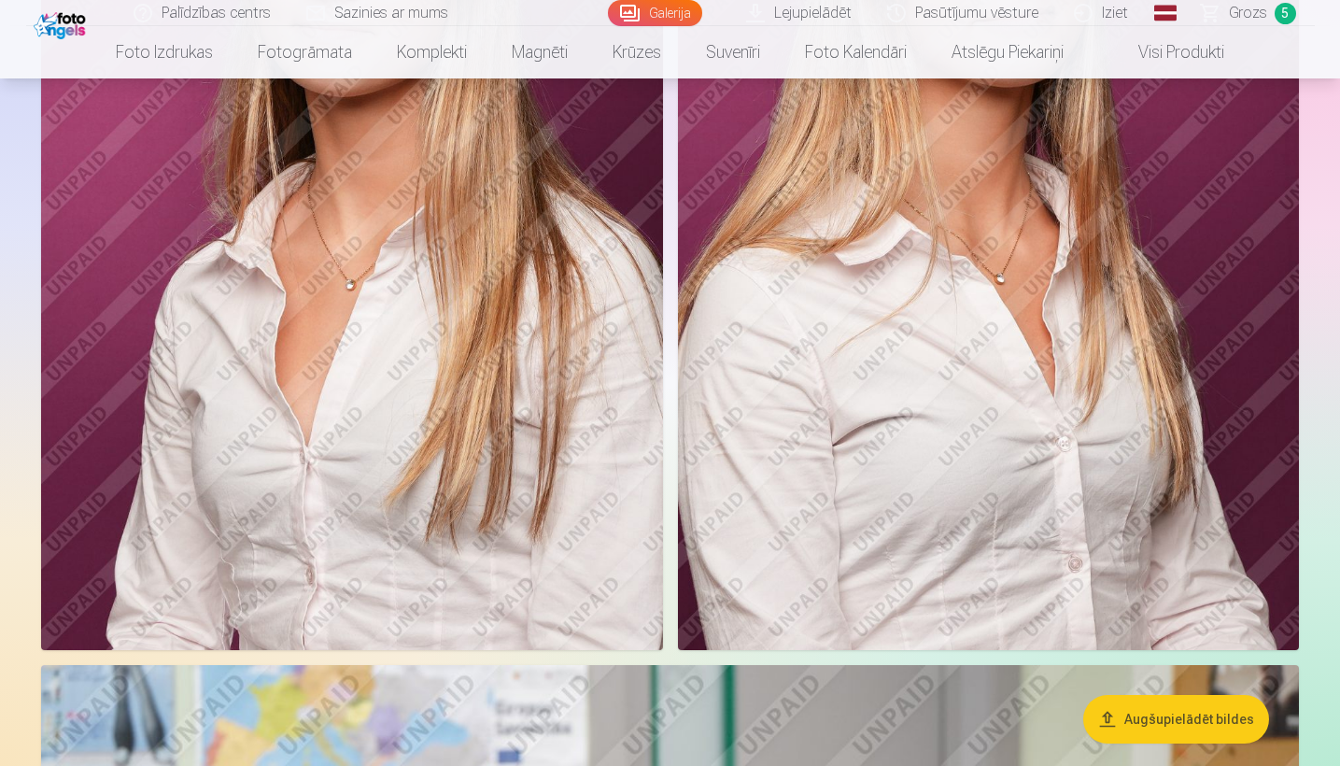
click at [1159, 50] on link "Visi produkti" at bounding box center [1166, 52] width 161 height 52
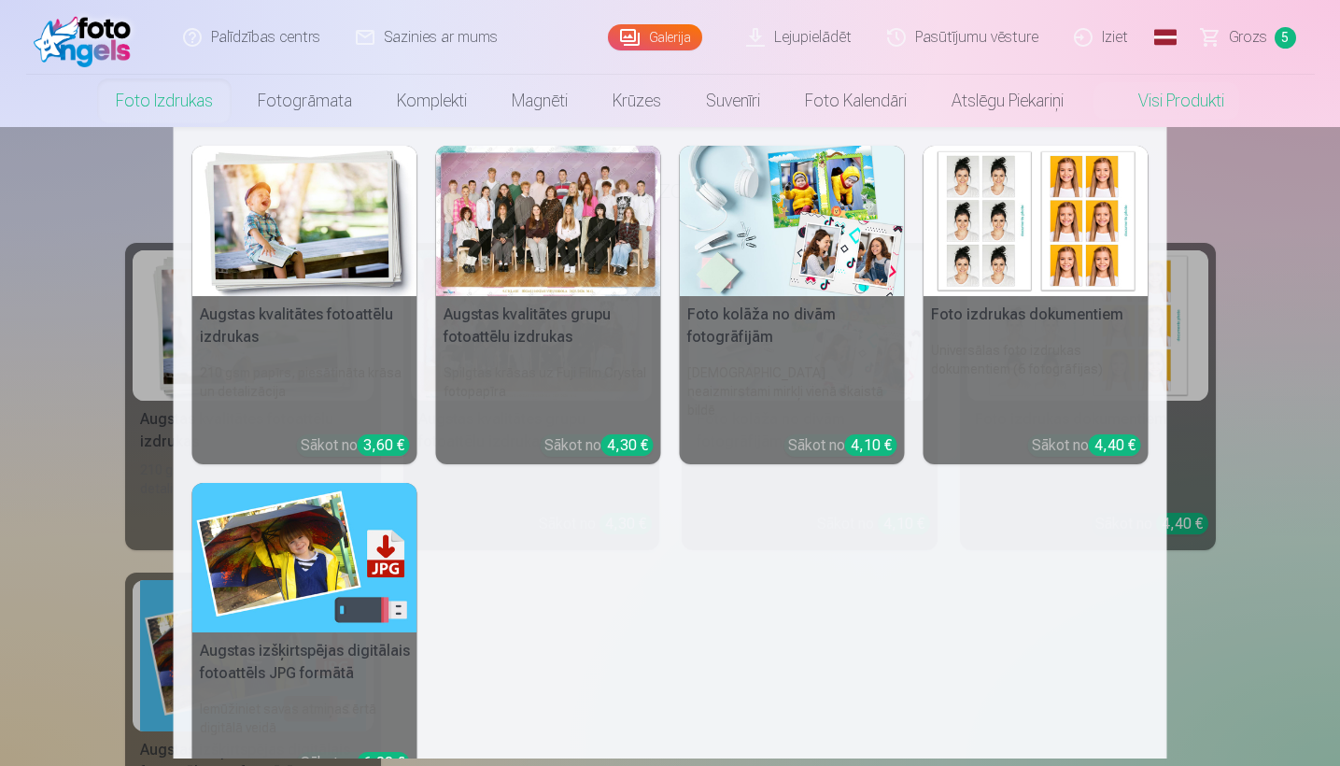
click at [170, 110] on link "Foto izdrukas" at bounding box center [164, 101] width 142 height 52
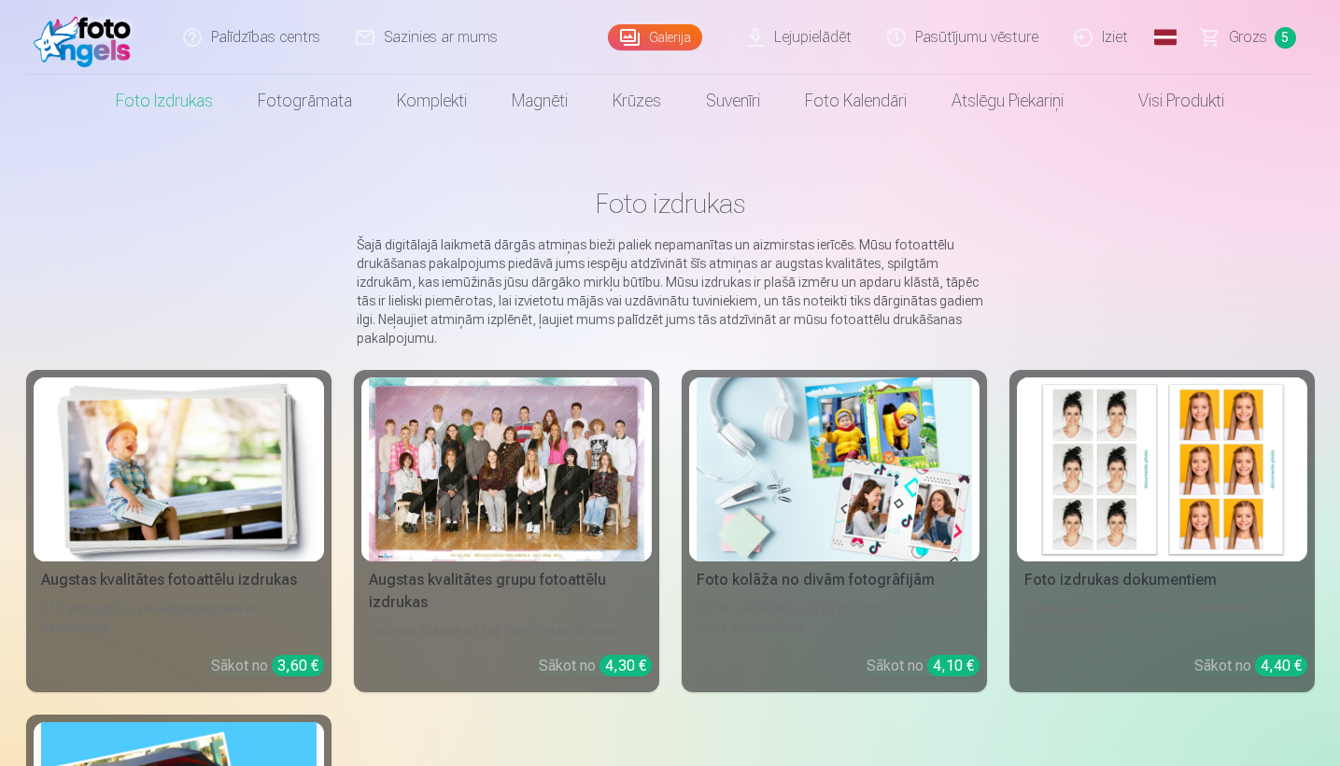
click at [1231, 53] on link "Grozs 5" at bounding box center [1249, 37] width 131 height 75
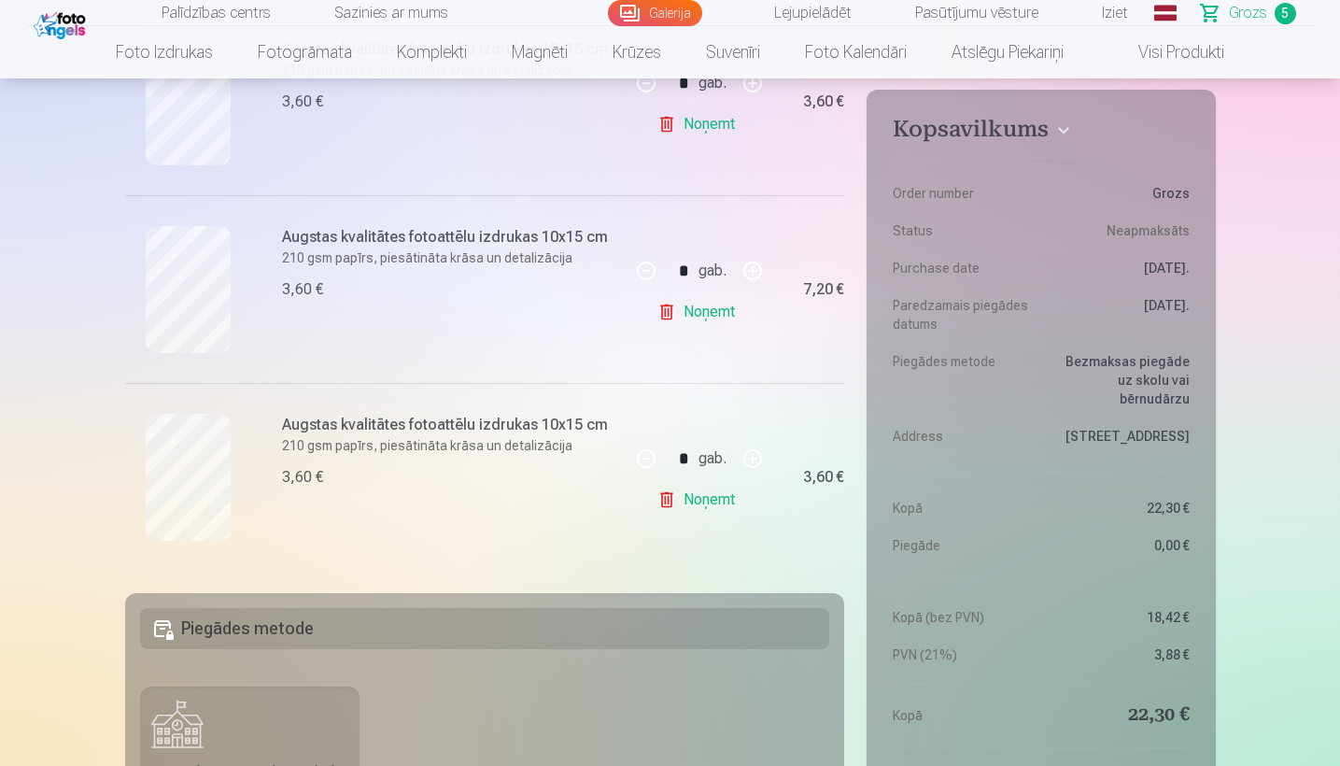
scroll to position [848, 0]
click at [655, 276] on button "button" at bounding box center [646, 269] width 45 height 45
type input "*"
click at [741, 456] on button "button" at bounding box center [752, 456] width 45 height 45
type input "*"
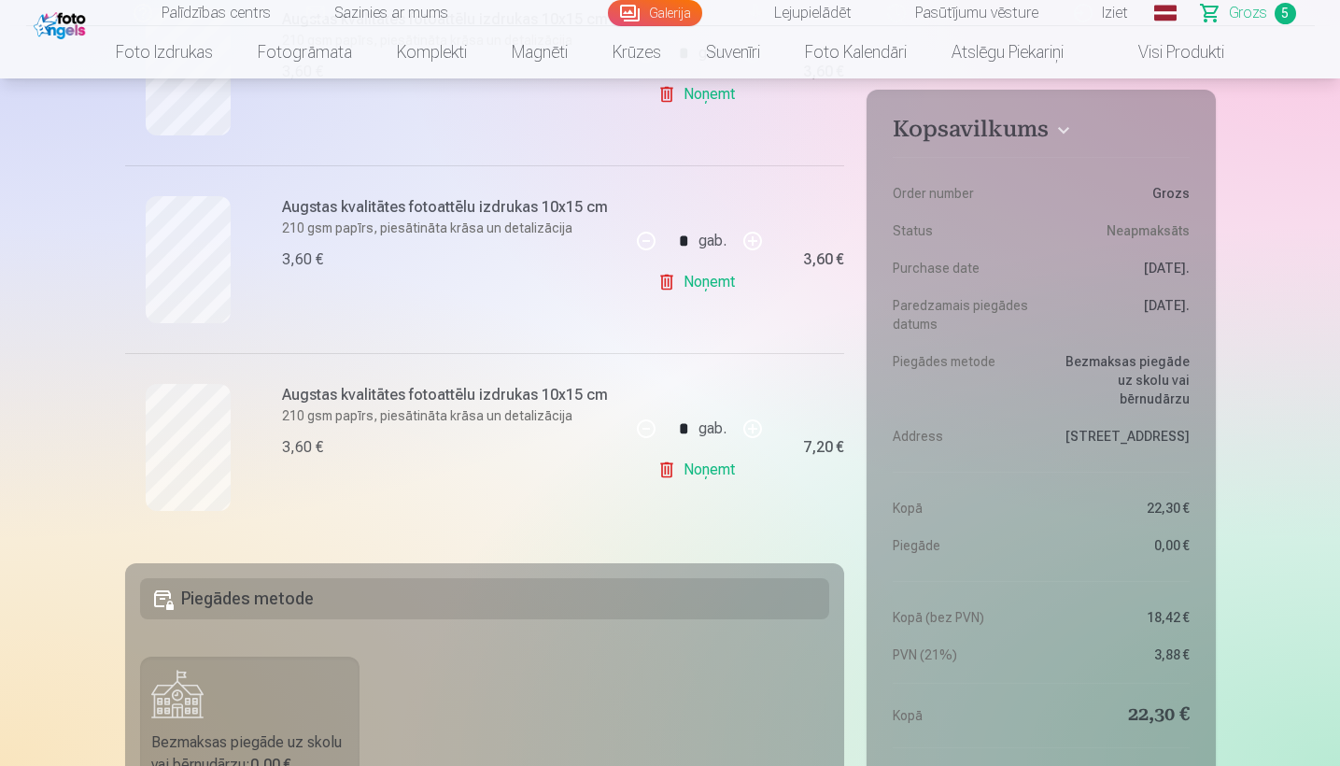
scroll to position [879, 0]
click at [762, 234] on button "button" at bounding box center [752, 238] width 45 height 45
type input "*"
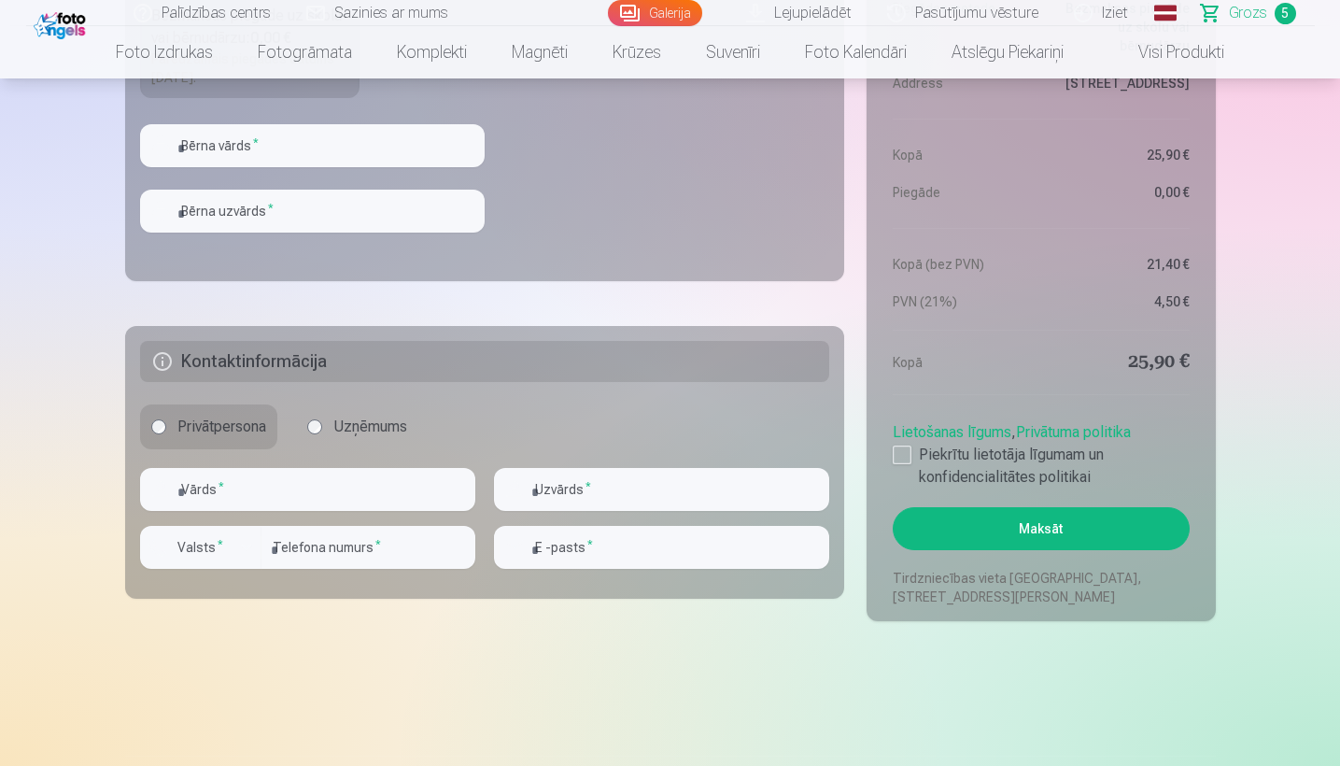
scroll to position [1672, 0]
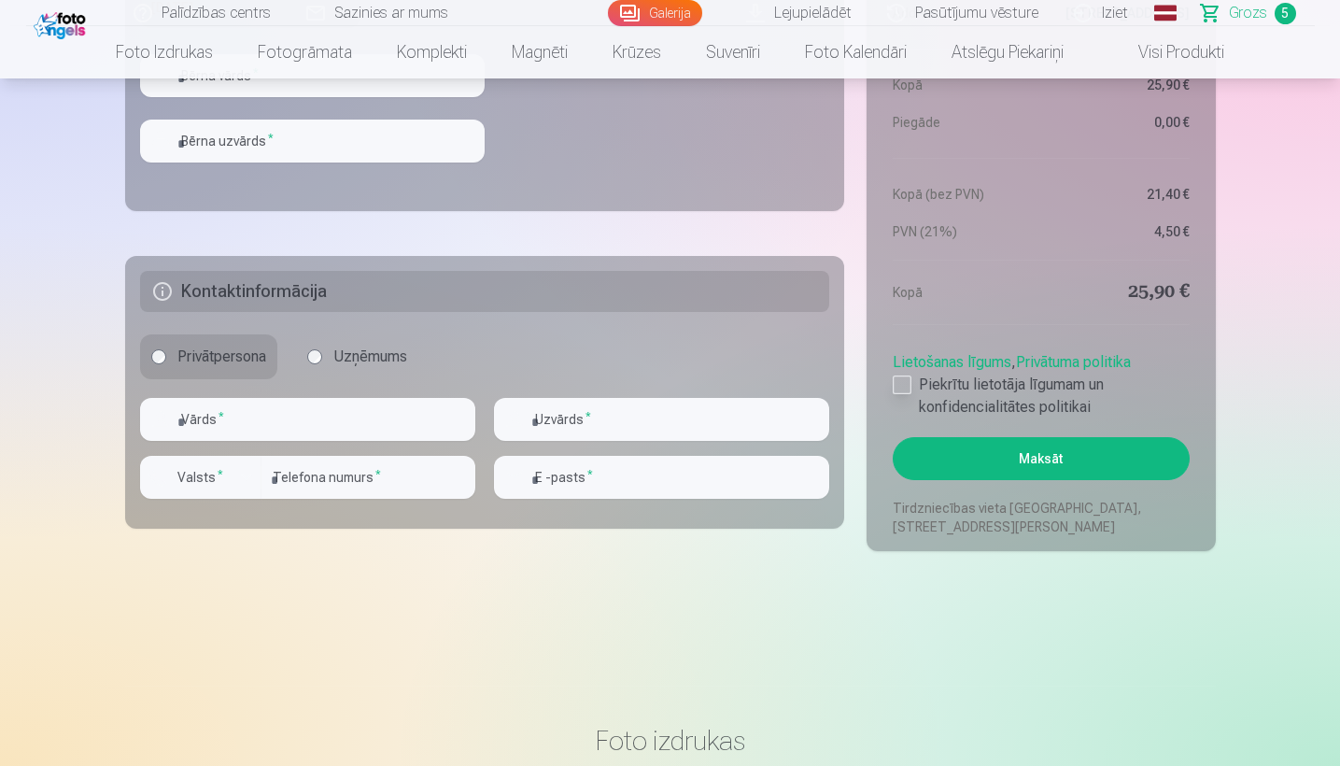
click at [902, 378] on div at bounding box center [902, 384] width 19 height 19
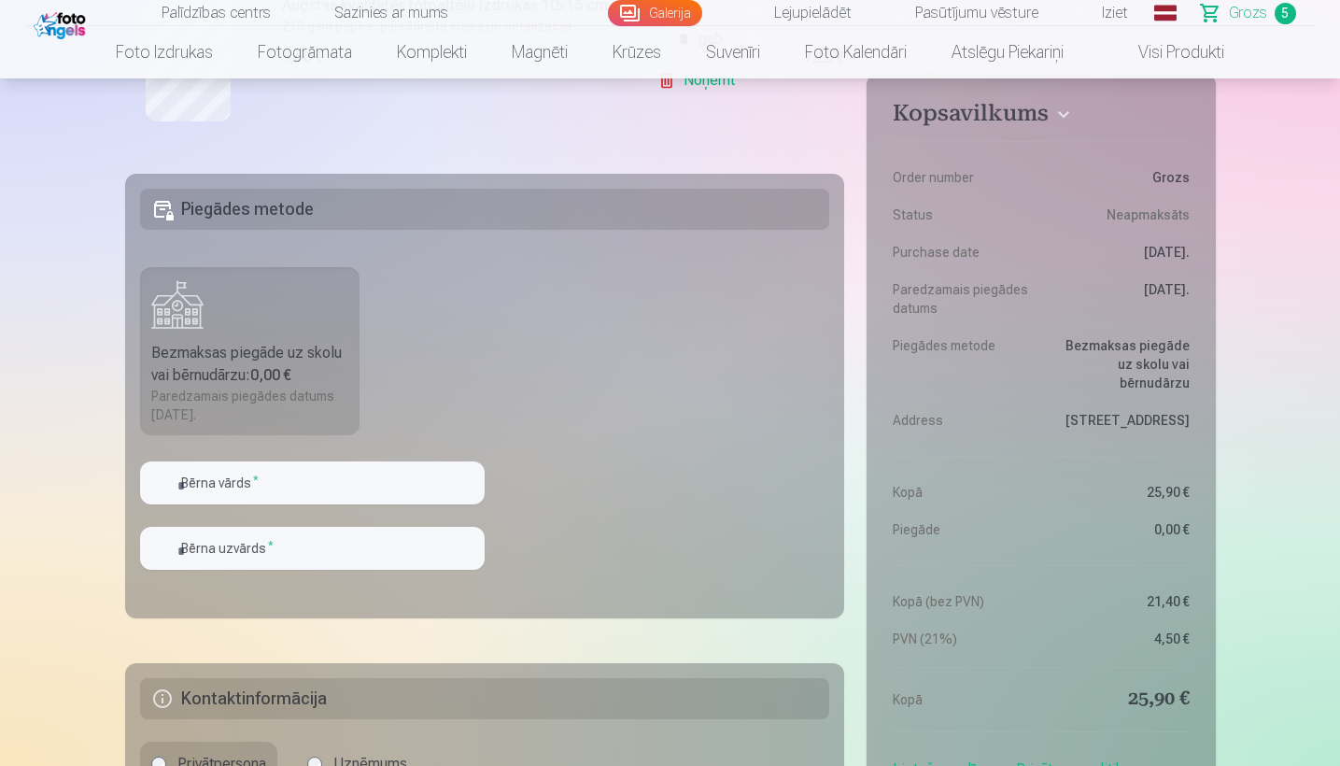
scroll to position [1265, 0]
type input "******"
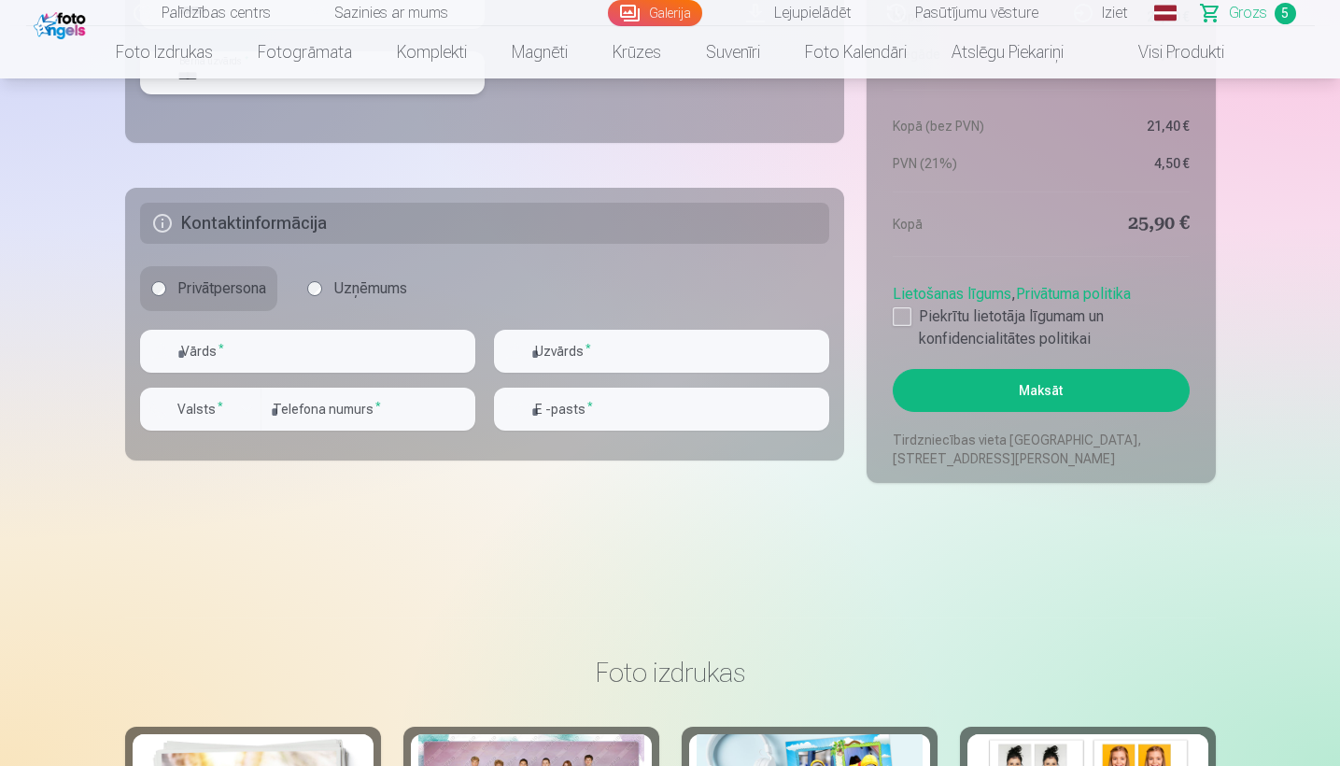
scroll to position [1774, 0]
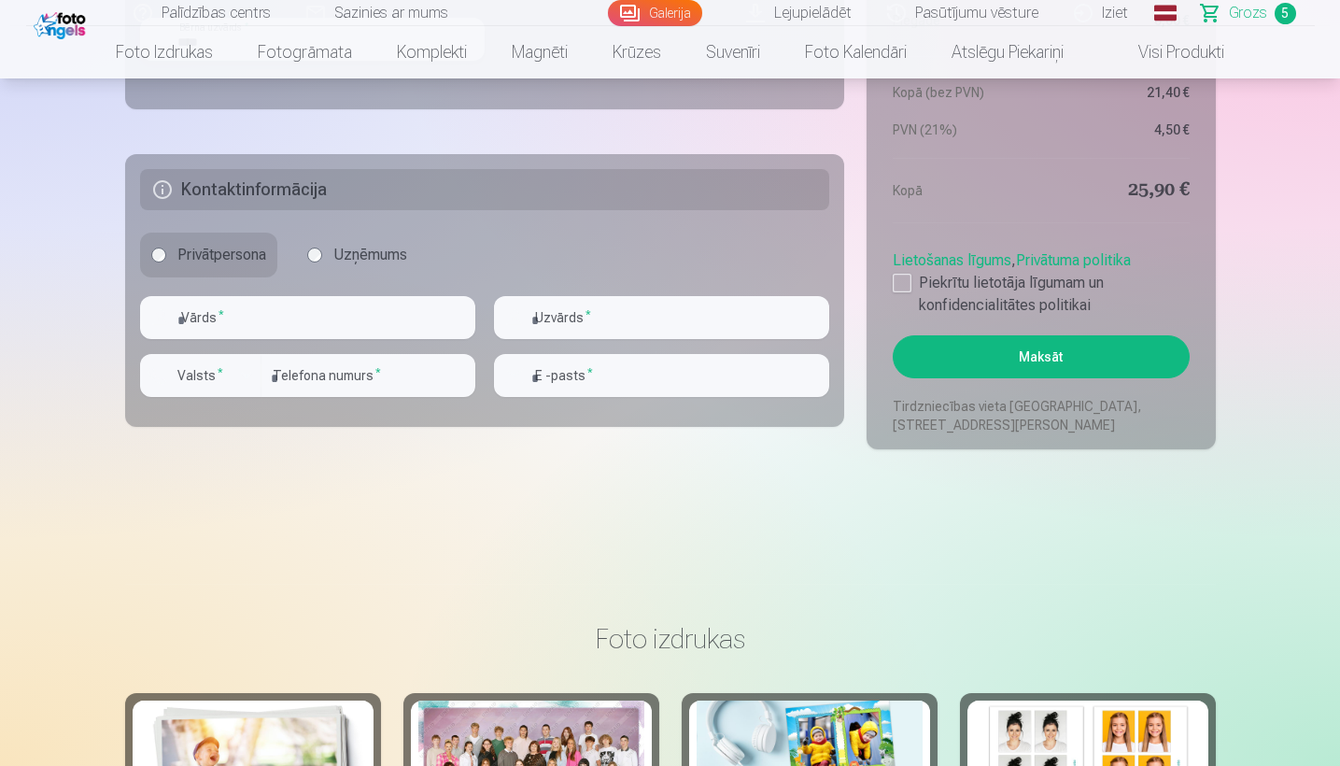
type input "****"
click at [981, 357] on button "Maksāt" at bounding box center [1041, 356] width 296 height 43
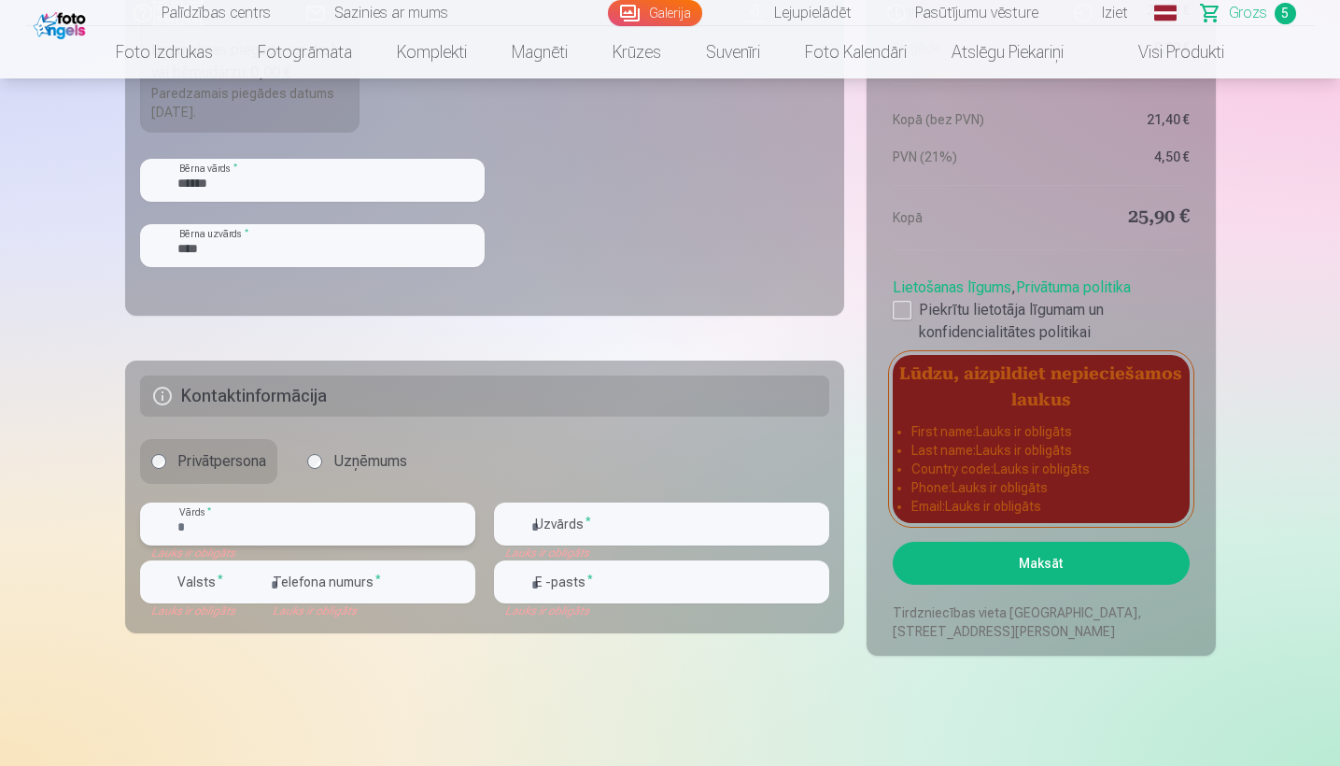
scroll to position [1571, 0]
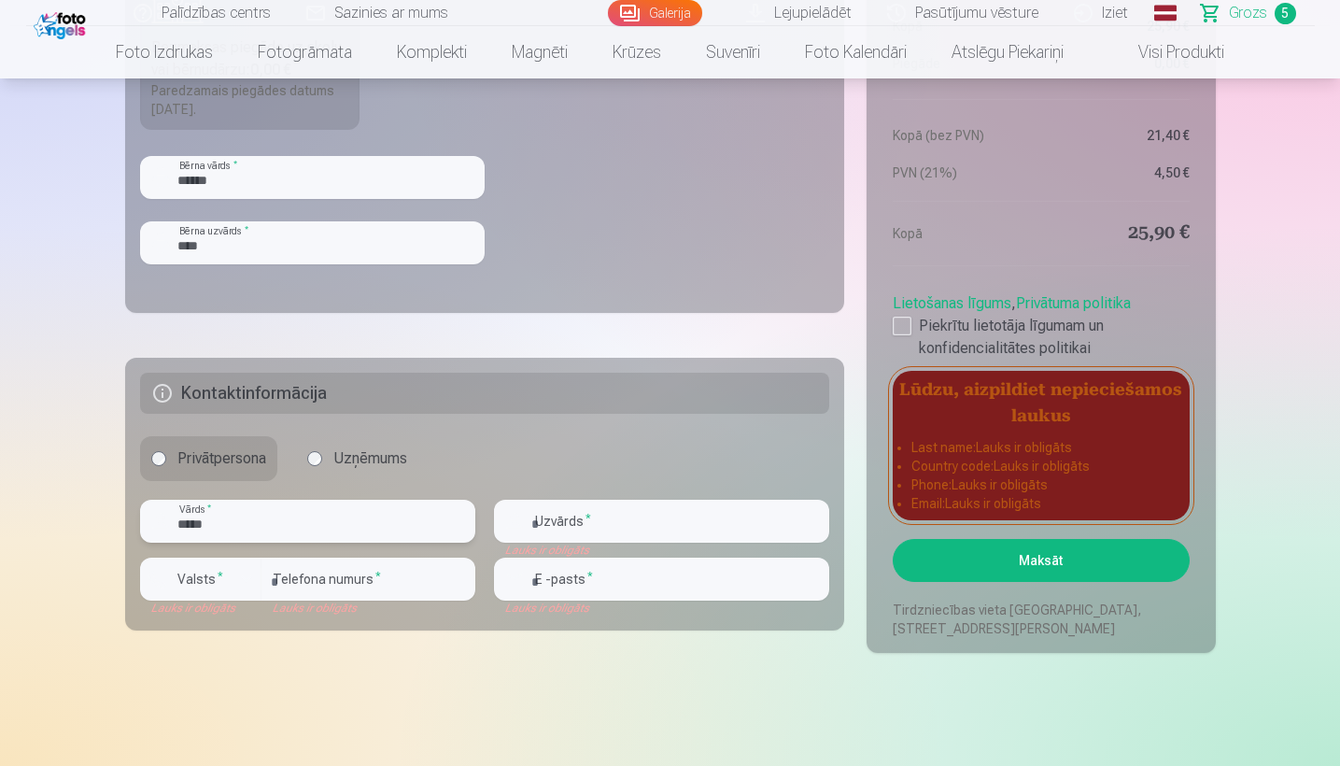
type input "*****"
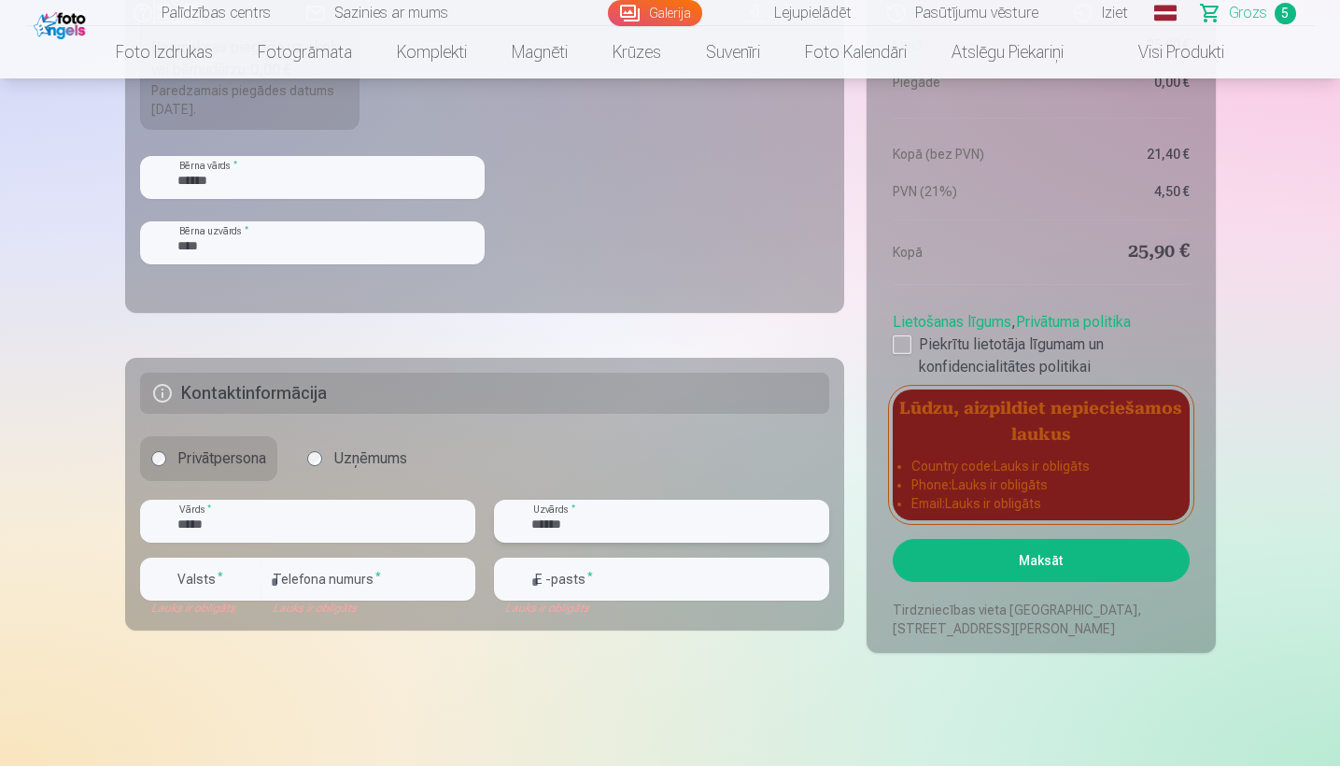
type input "******"
click at [207, 576] on label "Valsts *" at bounding box center [200, 579] width 61 height 19
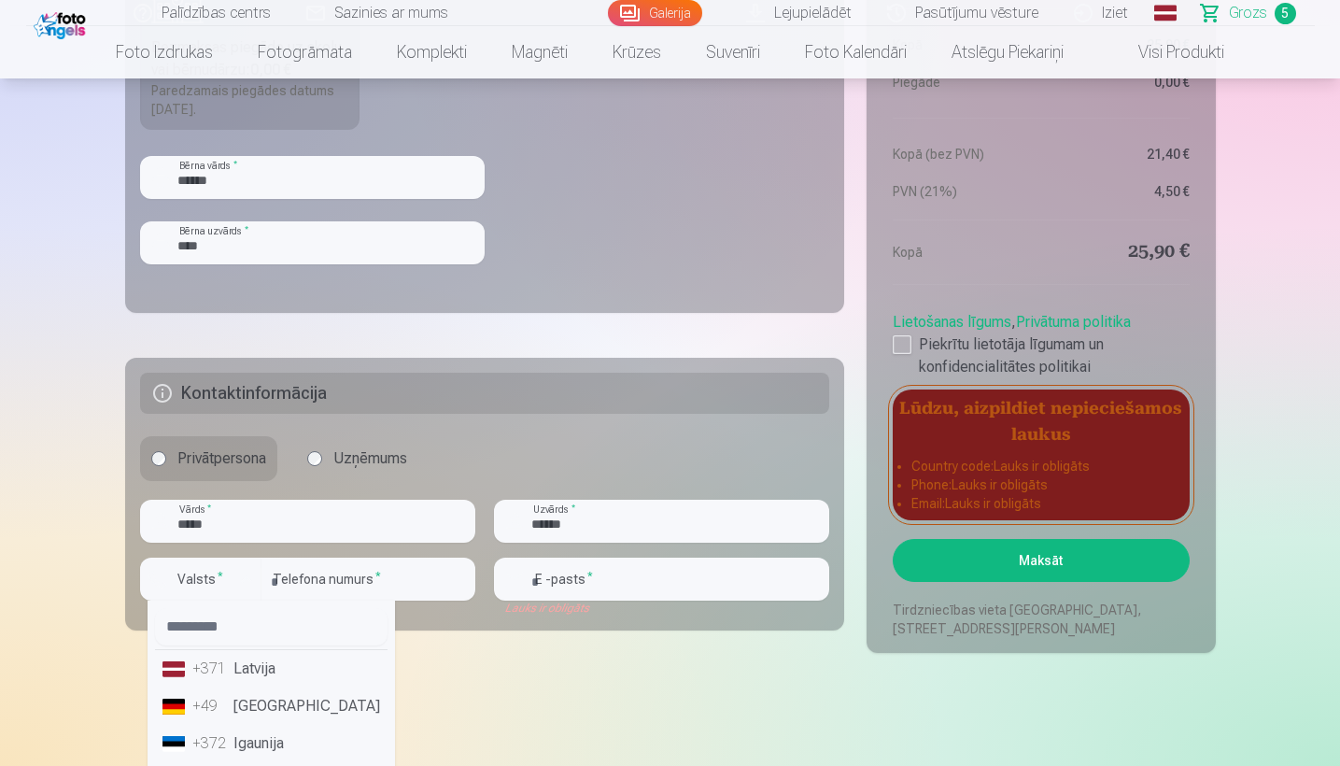
click at [258, 678] on li "+371 Latvija" at bounding box center [271, 668] width 233 height 37
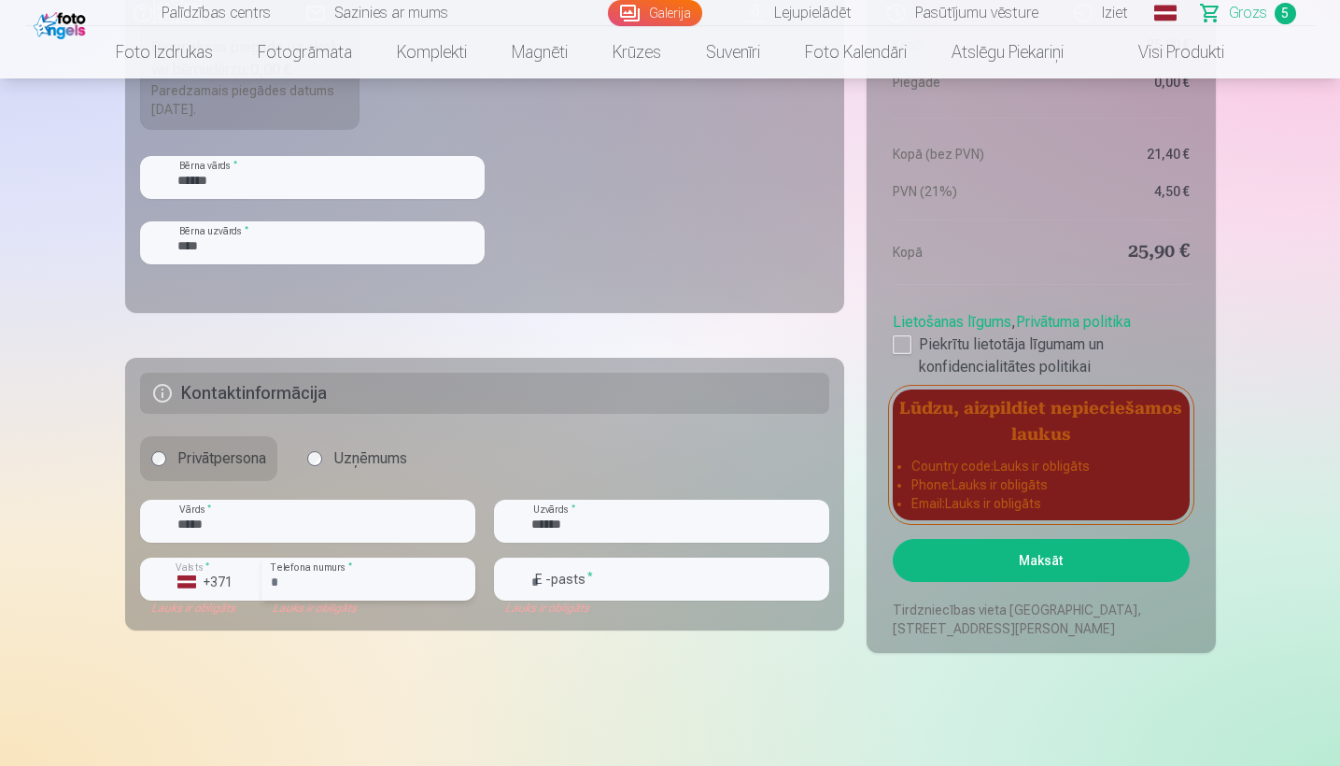
click at [373, 579] on input "number" at bounding box center [368, 578] width 214 height 43
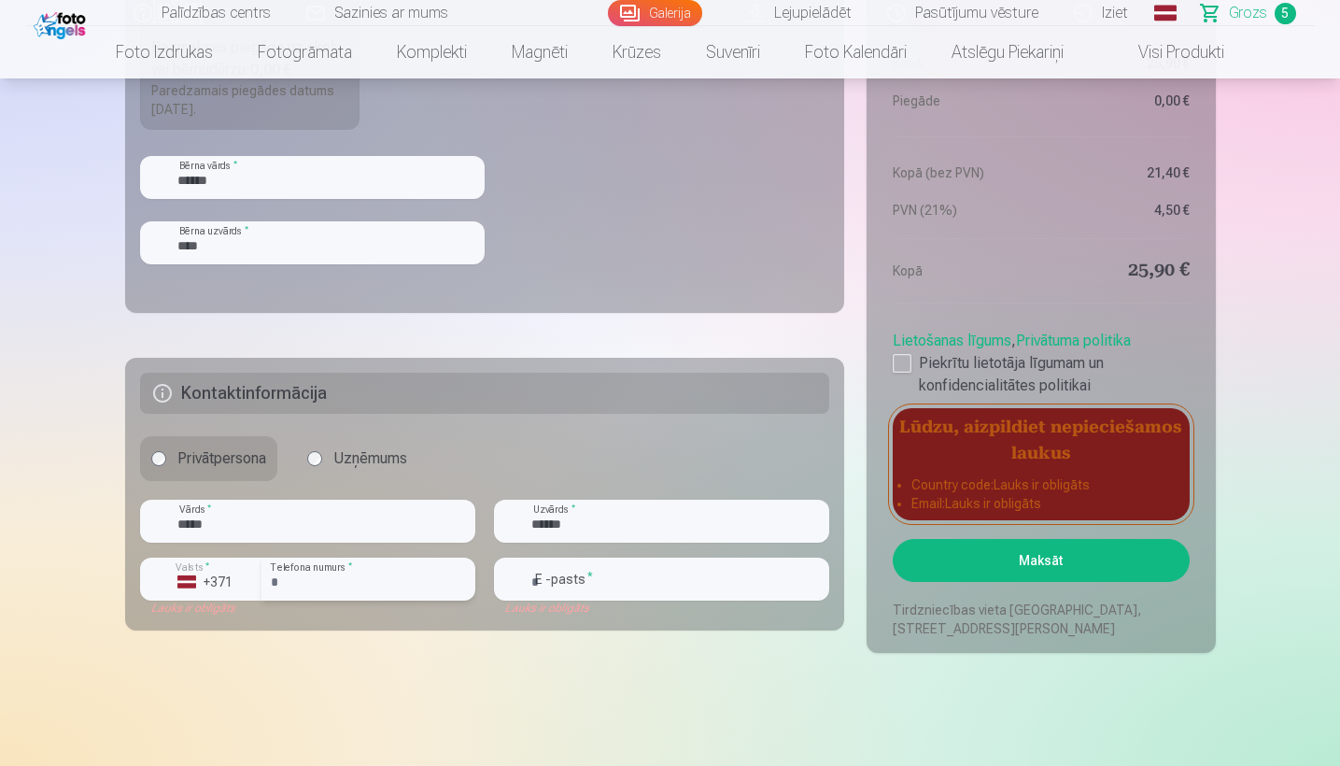
type input "********"
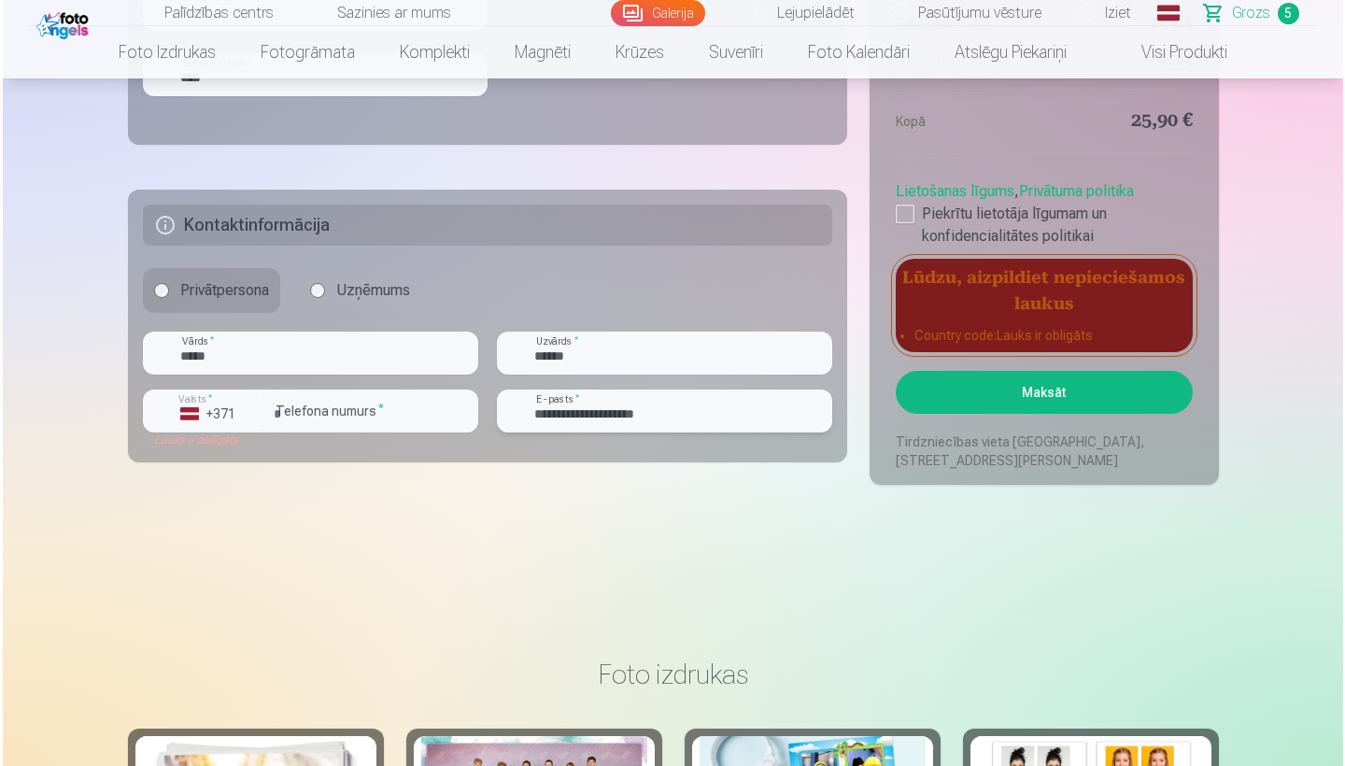
scroll to position [1742, 0]
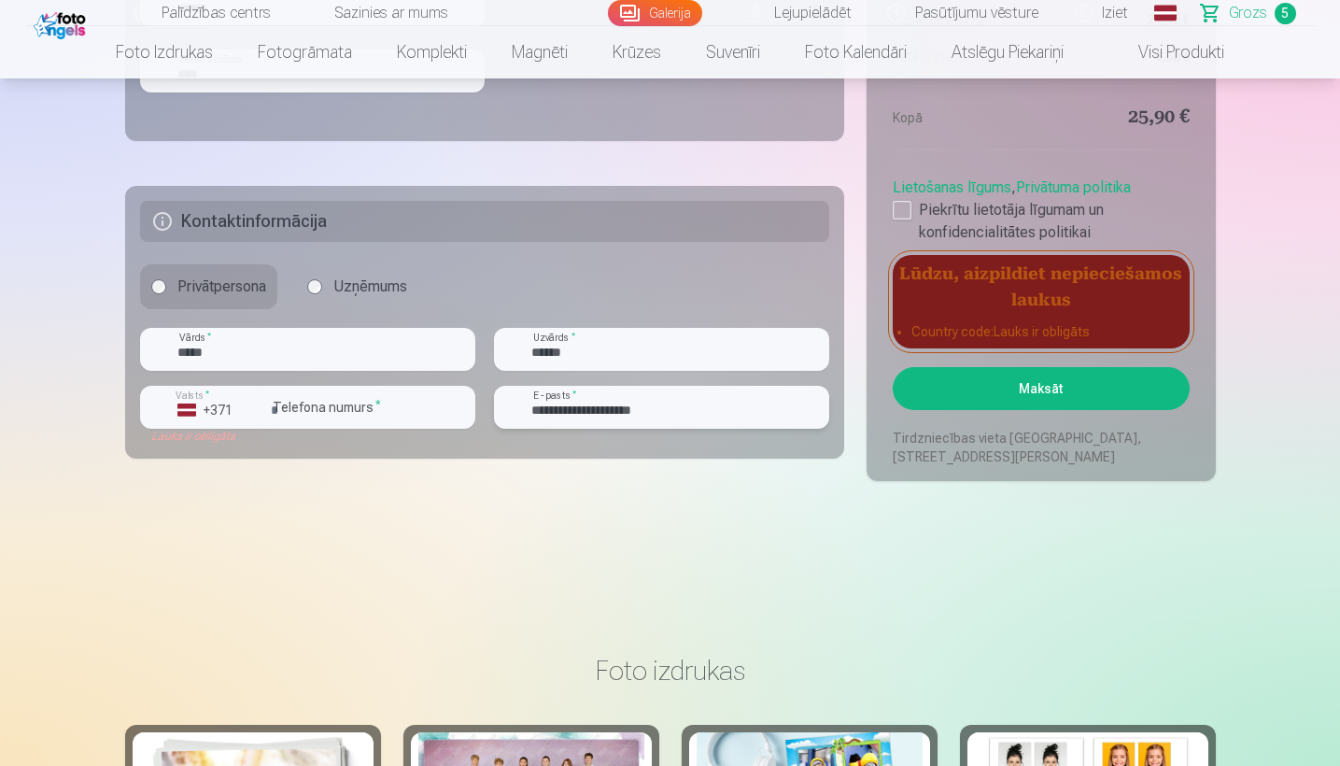
type input "**********"
click at [1113, 313] on h5 "Lūdzu, aizpildiet nepieciešamos laukus" at bounding box center [1041, 285] width 296 height 60
click at [227, 404] on div "+371" at bounding box center [205, 410] width 56 height 19
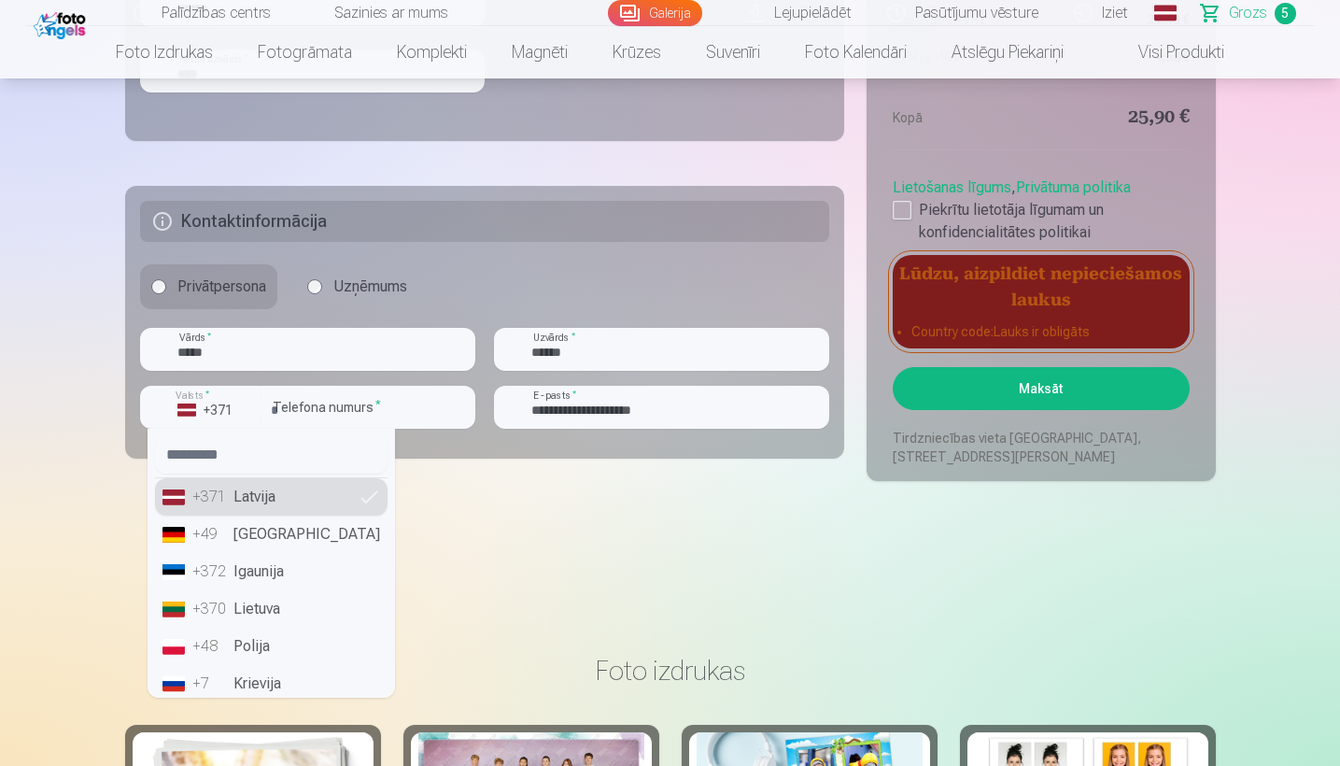
click at [230, 495] on li "+371 Latvija" at bounding box center [271, 496] width 233 height 37
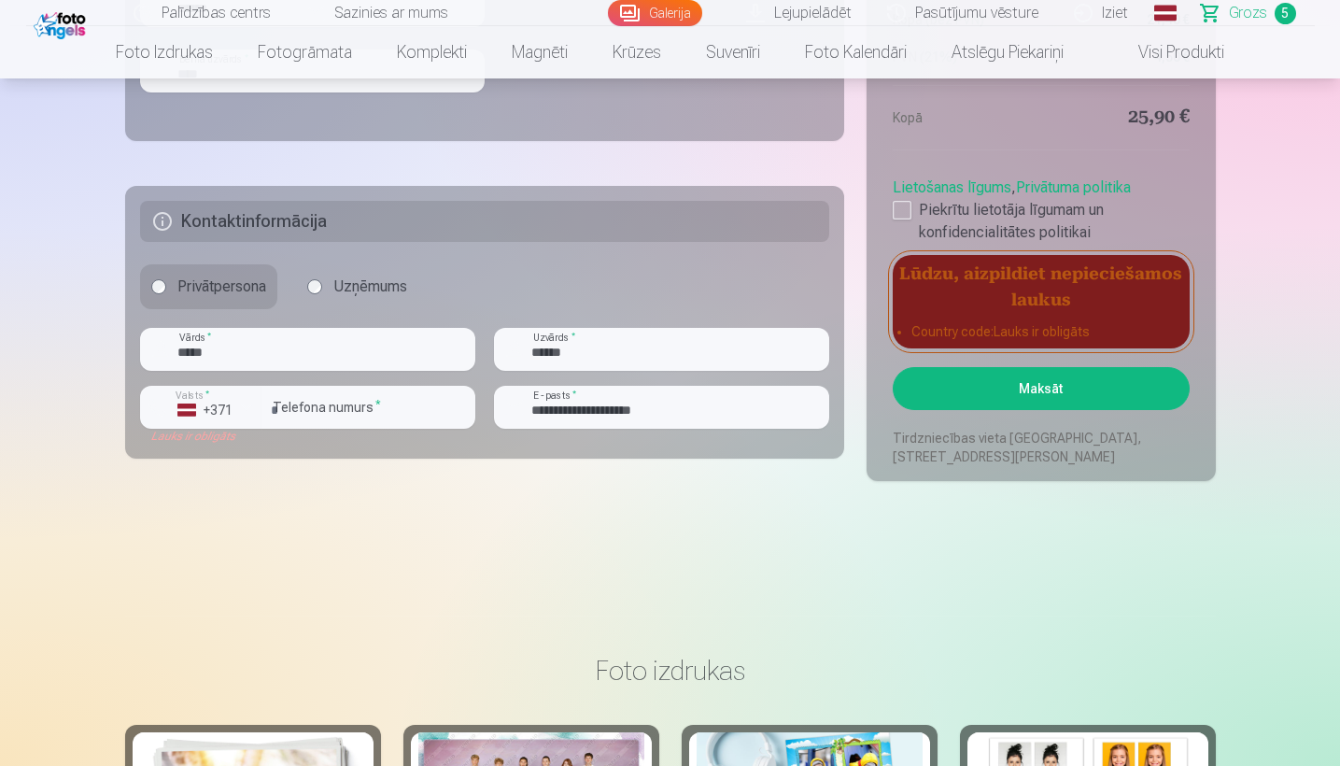
click at [983, 384] on button "Maksāt" at bounding box center [1041, 388] width 296 height 43
